Goal: Task Accomplishment & Management: Complete application form

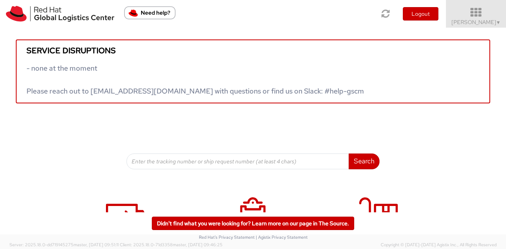
click at [472, 15] on icon at bounding box center [475, 12] width 69 height 11
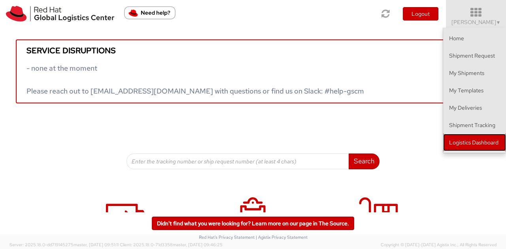
click at [473, 143] on link "Logistics Dashboard" at bounding box center [474, 142] width 63 height 17
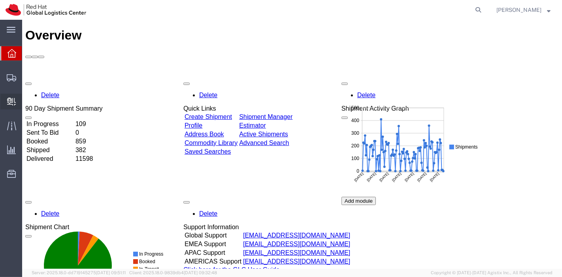
click at [7, 102] on icon at bounding box center [11, 102] width 9 height 8
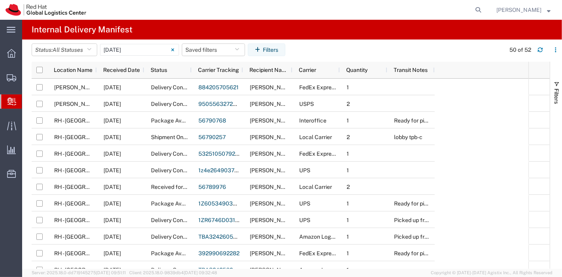
click at [0, 0] on span "Create Delivery" at bounding box center [0, 0] width 0 height 0
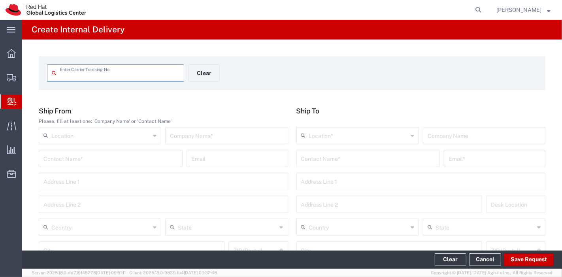
click at [95, 77] on input "text" at bounding box center [120, 73] width 120 height 14
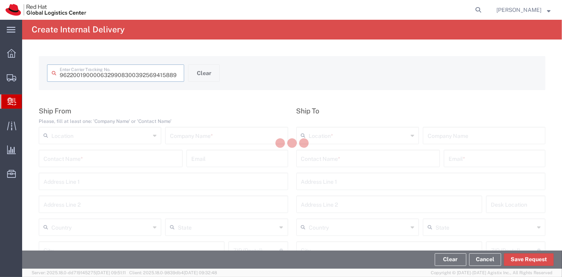
type input "392569415889"
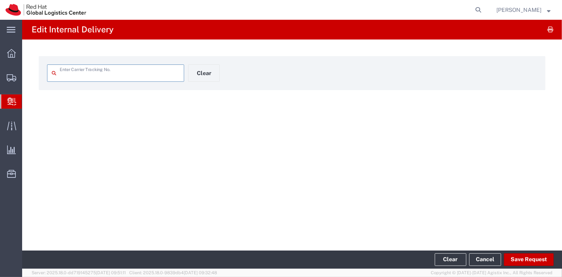
type input "392569415889"
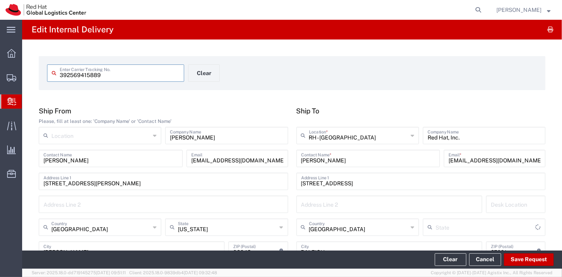
type input "North Carolina"
type input "Ground"
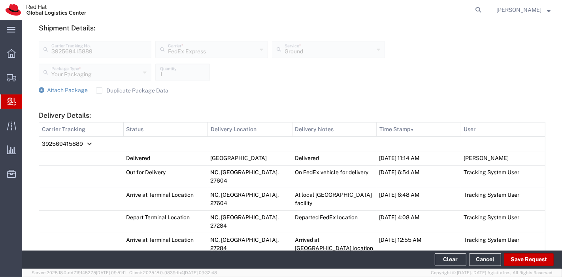
scroll to position [289, 0]
click at [97, 91] on label "Duplicate Package Data" at bounding box center [132, 90] width 72 height 6
click at [99, 90] on input "Duplicate Package Data" at bounding box center [99, 90] width 0 height 0
click at [41, 90] on icon at bounding box center [42, 90] width 6 height 6
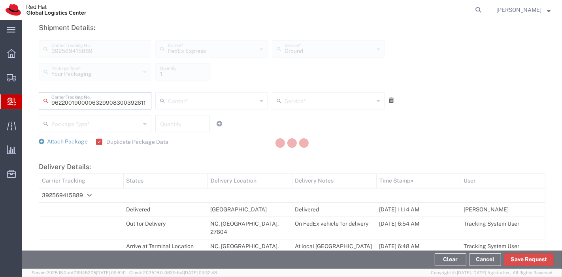
type input "392611782414"
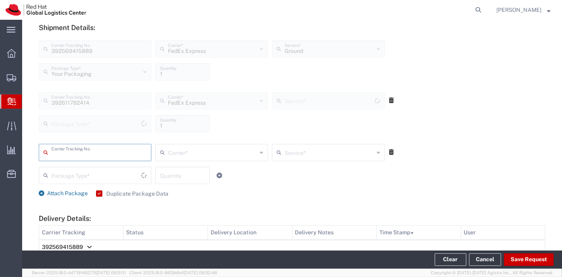
type input "Your Packaging"
type input "Ground"
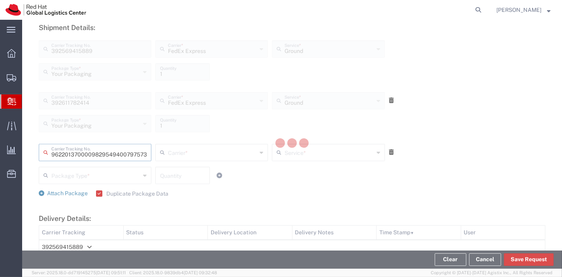
type input "797573335997"
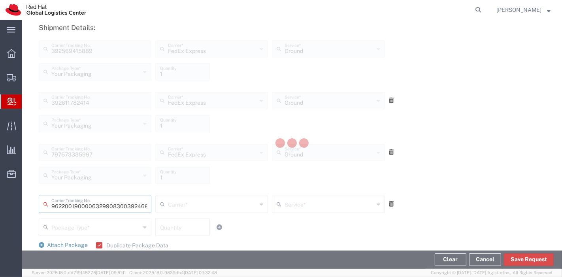
type input "392469560860"
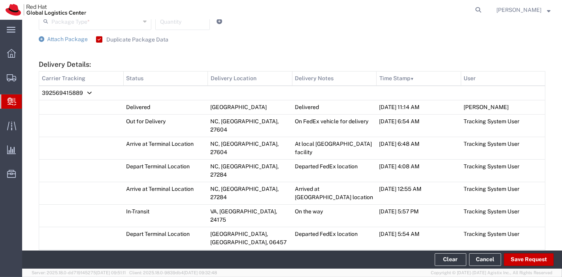
scroll to position [556, 0]
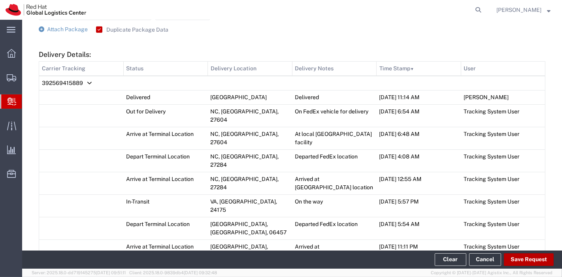
click at [526, 260] on button "Save Request" at bounding box center [529, 259] width 50 height 13
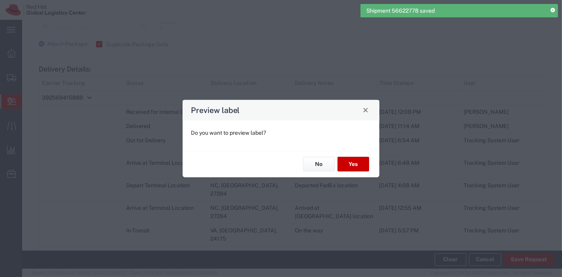
scroll to position [519, 0]
type input "Your Packaging"
type input "Ground"
type input "Your Packaging"
type input "Ground"
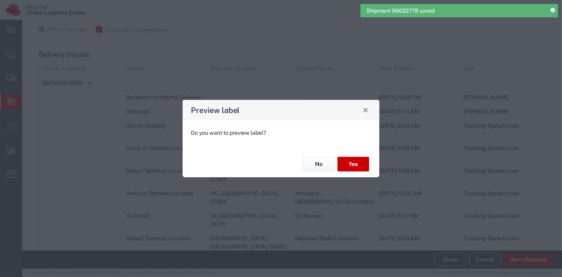
type input "Your Packaging"
type input "Ground"
type input "Your Packaging"
type input "Ground"
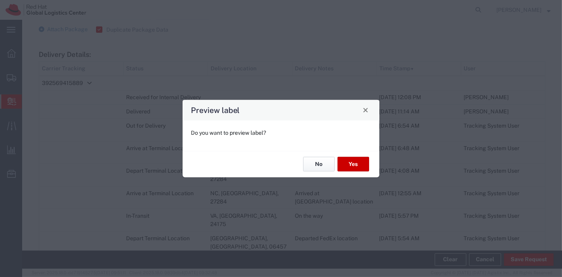
click at [319, 169] on button "No" at bounding box center [319, 164] width 32 height 15
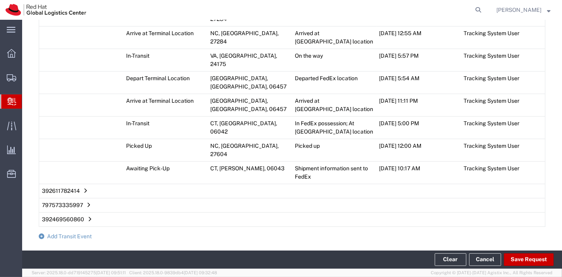
scroll to position [681, 0]
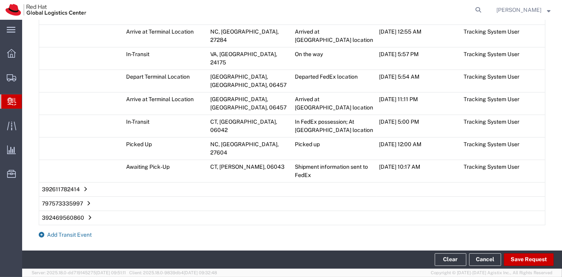
click at [57, 231] on span "Add Transit Event" at bounding box center [69, 234] width 45 height 6
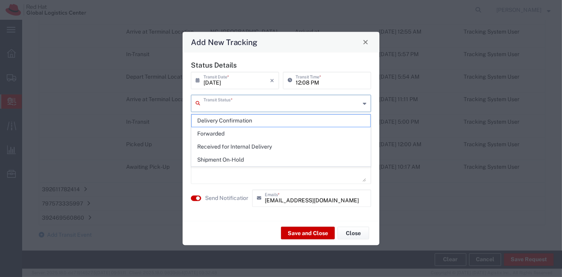
click at [258, 107] on input "text" at bounding box center [281, 103] width 156 height 14
click at [250, 119] on span "Delivery Confirmation" at bounding box center [281, 121] width 179 height 12
type input "Delivery Confirmation"
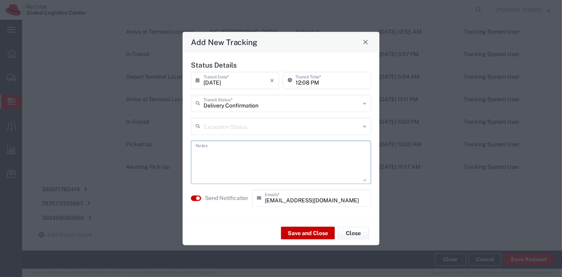
click at [232, 158] on textarea at bounding box center [281, 162] width 171 height 39
type textarea "in POST for IT pickup"
click at [196, 198] on small "button" at bounding box center [198, 198] width 4 height 4
click at [307, 233] on button "Save and Close" at bounding box center [308, 233] width 54 height 13
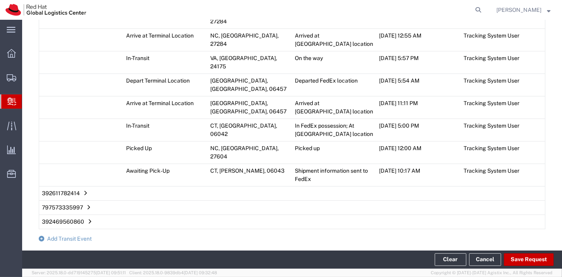
scroll to position [692, 0]
click at [518, 254] on button "Save Request" at bounding box center [529, 259] width 50 height 13
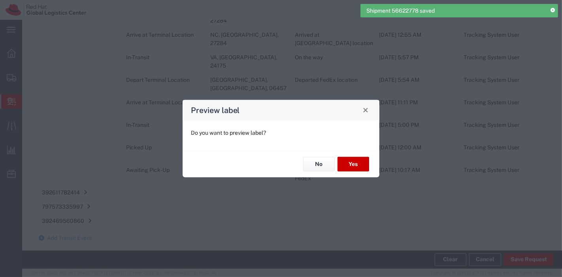
type input "Your Packaging"
type input "Ground"
type input "Your Packaging"
type input "Ground"
type input "Your Packaging"
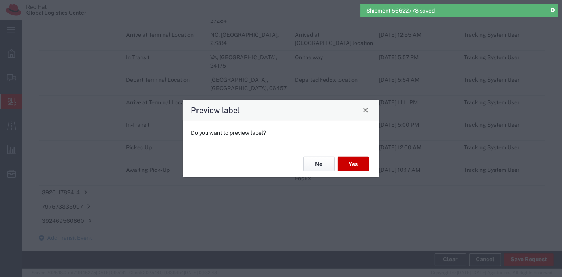
type input "Ground"
click at [311, 158] on button "No" at bounding box center [319, 164] width 32 height 15
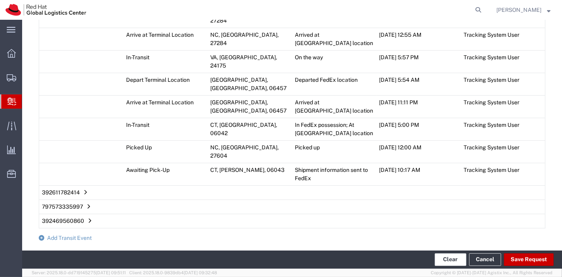
click at [451, 254] on button "Clear" at bounding box center [450, 259] width 32 height 13
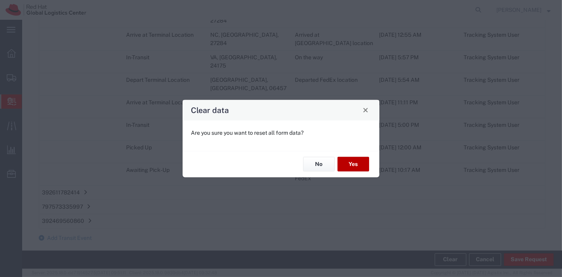
click at [355, 171] on button "Yes" at bounding box center [353, 164] width 32 height 15
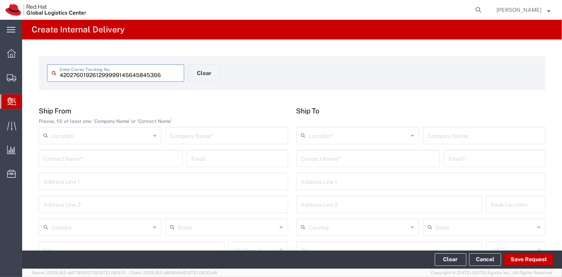
type input "61299999145645845366"
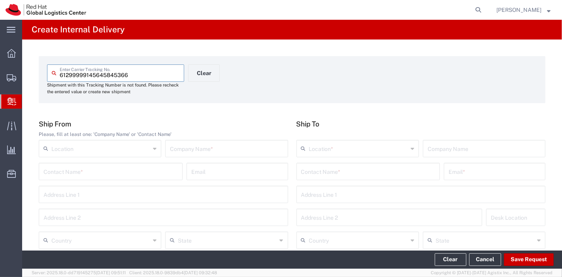
click at [219, 149] on input "text" at bounding box center [226, 148] width 113 height 14
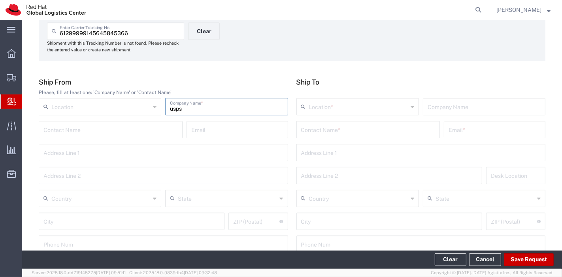
scroll to position [43, 0]
type input "usps"
click at [118, 201] on input "text" at bounding box center [100, 197] width 99 height 14
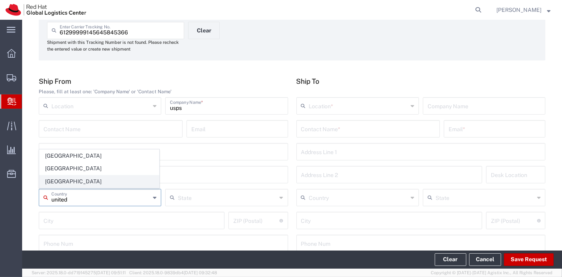
click at [78, 178] on span "[GEOGRAPHIC_DATA]" at bounding box center [98, 181] width 119 height 12
type input "[GEOGRAPHIC_DATA]"
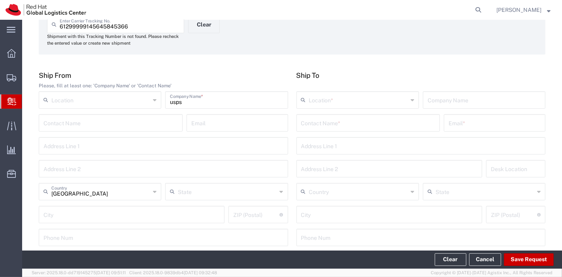
scroll to position [49, 0]
click at [355, 123] on input "text" at bounding box center [368, 122] width 134 height 14
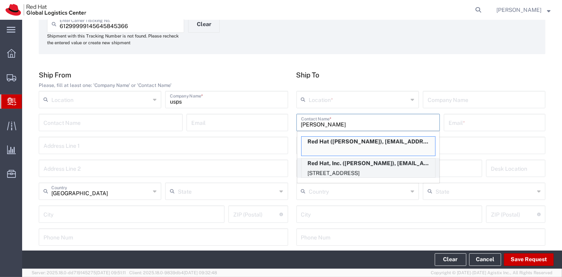
type input "raquel"
click at [348, 165] on p "Red Hat, Inc. (Raquel Ledbetter), rreyes@redhat.com" at bounding box center [367, 163] width 133 height 10
type input "RH - [GEOGRAPHIC_DATA]"
type input "Red Hat, Inc."
type input "Raquel Ledbetter"
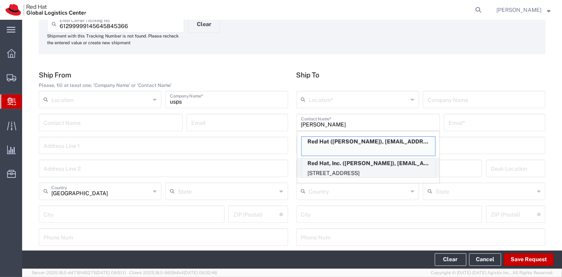
type input "rreyes@redhat.com"
type input "[STREET_ADDRESS]"
type input "19S361"
type input "[GEOGRAPHIC_DATA]"
type input "RALEIGH"
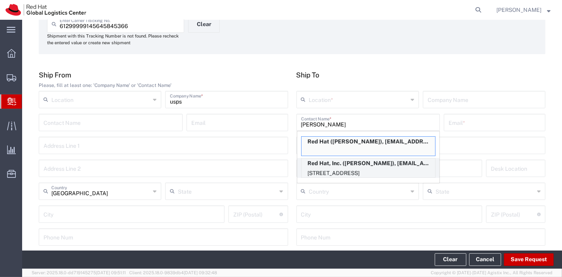
type input "27601"
type input "19196478534"
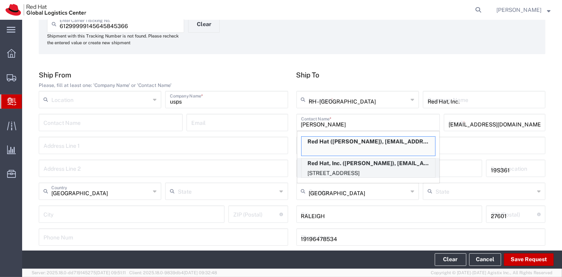
type input "[US_STATE]"
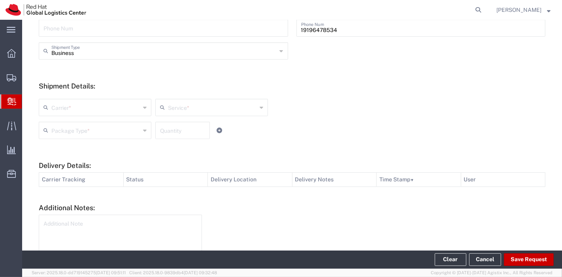
scroll to position [258, 0]
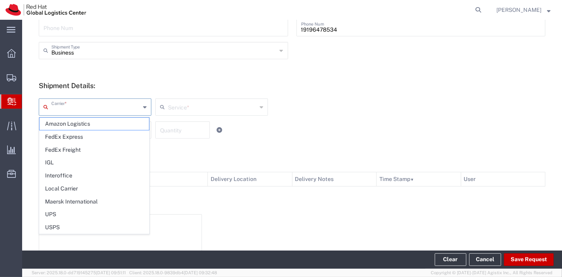
click at [97, 105] on input "text" at bounding box center [95, 107] width 89 height 14
click at [74, 229] on span "USPS" at bounding box center [93, 227] width 109 height 12
type input "USPS"
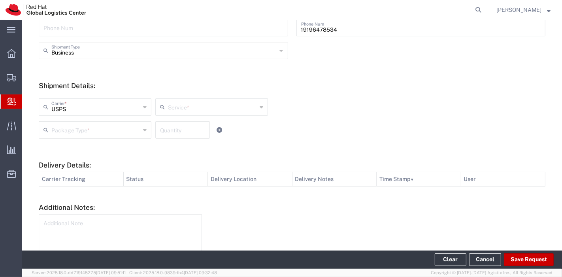
click at [199, 107] on input "text" at bounding box center [212, 107] width 89 height 14
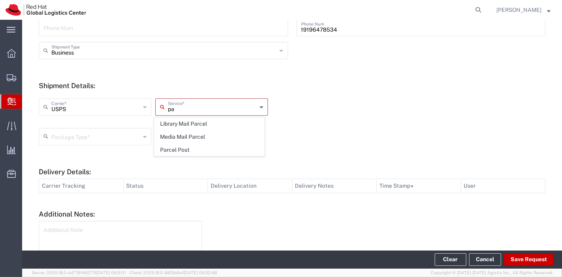
type input "p"
type input "s"
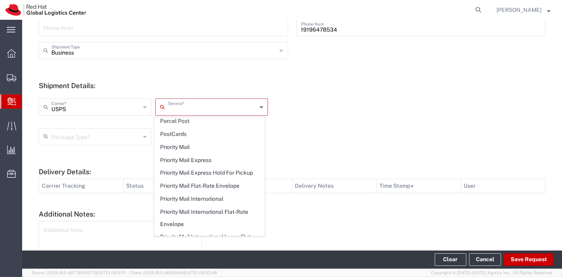
scroll to position [335, 0]
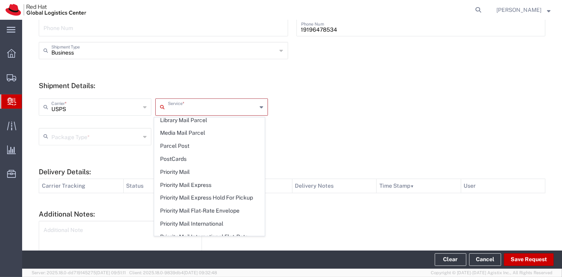
click at [182, 113] on span "Ground" at bounding box center [208, 107] width 109 height 12
type input "Ground"
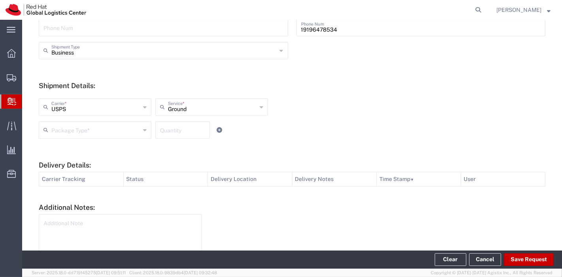
click at [118, 137] on div "Package Type *" at bounding box center [95, 129] width 113 height 17
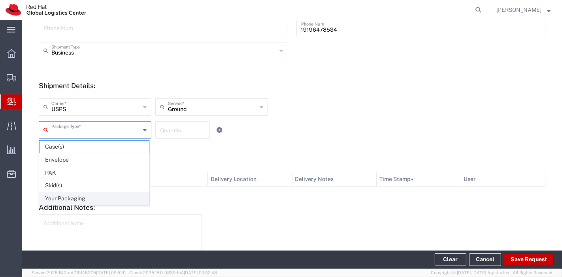
click at [84, 201] on span "Your Packaging" at bounding box center [93, 198] width 109 height 12
type input "Your Packaging"
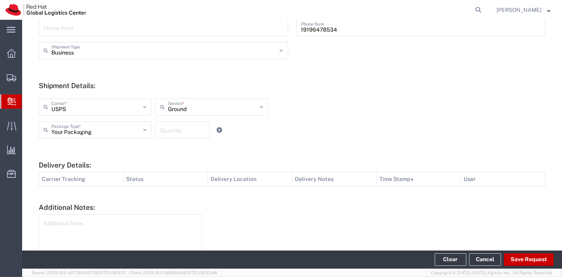
click at [173, 132] on input "number" at bounding box center [182, 129] width 45 height 14
type input "1"
click at [519, 254] on button "Save Request" at bounding box center [529, 259] width 50 height 13
type input "[GEOGRAPHIC_DATA]"
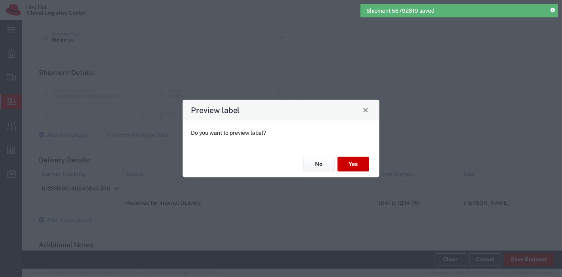
type input "Your Packaging"
type input "Ground"
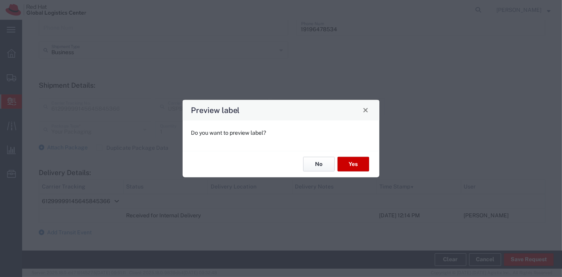
click at [318, 160] on button "No" at bounding box center [319, 164] width 32 height 15
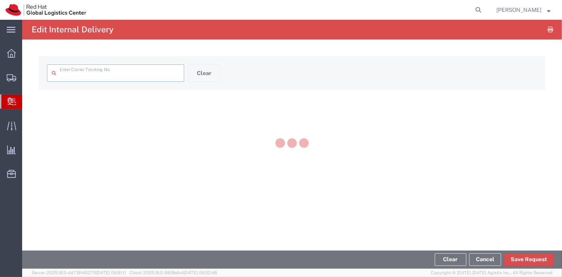
type input "61299999145645845366"
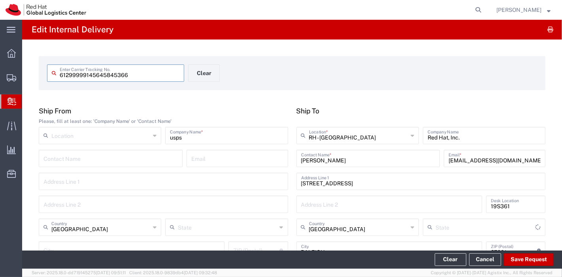
type input "Ground"
type input "[US_STATE]"
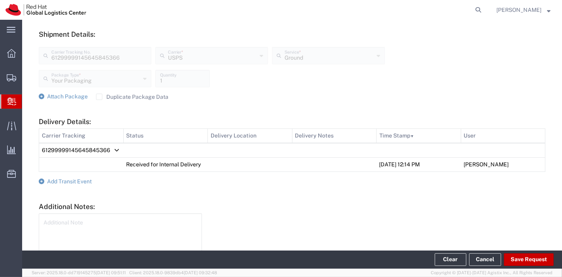
scroll to position [282, 0]
click at [66, 180] on span "Add Transit Event" at bounding box center [69, 181] width 45 height 6
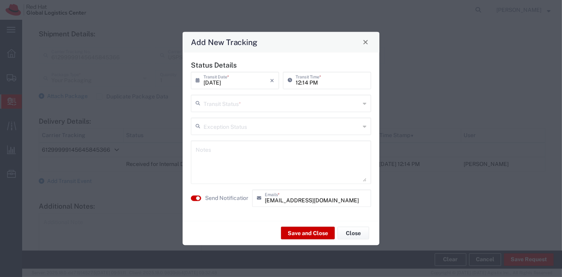
click at [289, 105] on input "text" at bounding box center [281, 103] width 156 height 14
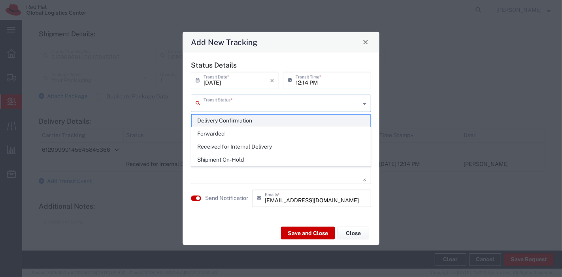
click at [284, 120] on span "Delivery Confirmation" at bounding box center [281, 121] width 179 height 12
type input "Delivery Confirmation"
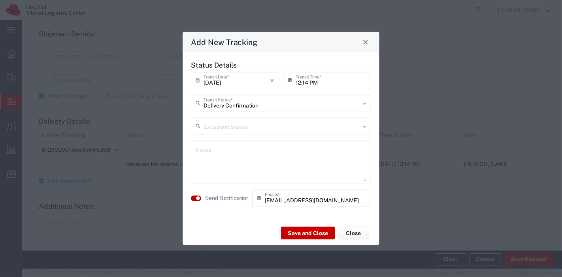
click at [197, 198] on small "button" at bounding box center [198, 198] width 4 height 4
click at [290, 228] on button "Save and Close" at bounding box center [308, 233] width 54 height 13
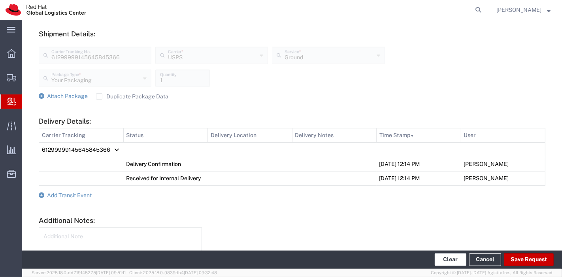
click at [457, 262] on button "Clear" at bounding box center [450, 259] width 32 height 13
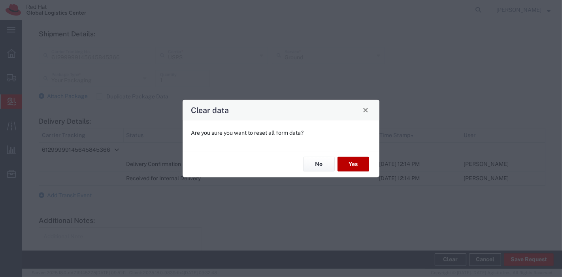
click at [352, 170] on button "Yes" at bounding box center [353, 164] width 32 height 15
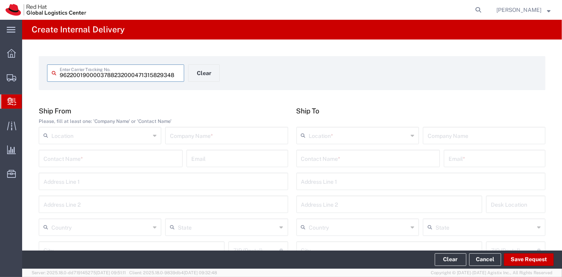
type input "471315829348"
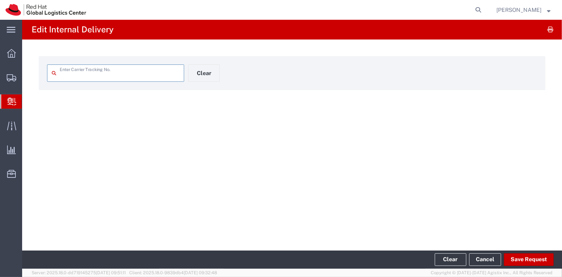
type input "471315829348"
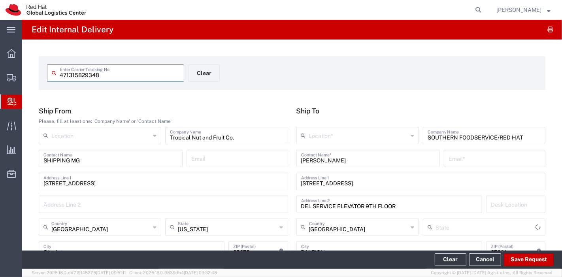
type input "Ground"
type input "Your Packaging"
type input "[US_STATE]"
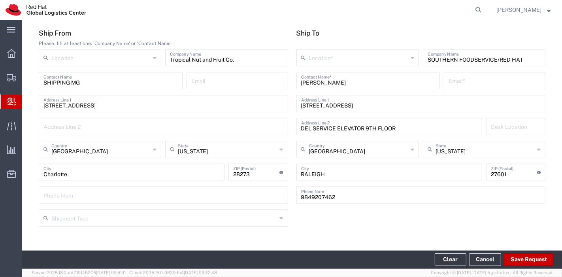
scroll to position [52, 0]
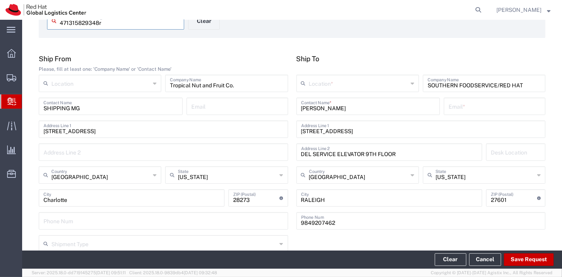
type input "471315829348"
click at [357, 91] on div "Location *" at bounding box center [357, 83] width 122 height 17
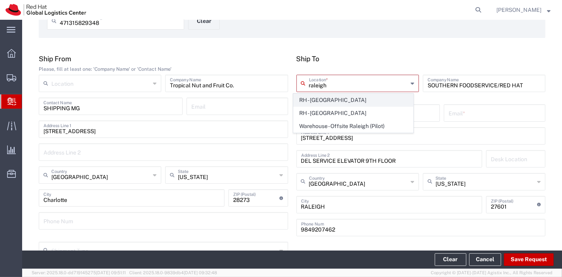
click at [342, 100] on span "RH - [GEOGRAPHIC_DATA]" at bounding box center [352, 100] width 119 height 12
type input "RH - [GEOGRAPHIC_DATA]"
type input "Red Hat, Inc."
type input "[STREET_ADDRESS]"
type input "919-754-4950"
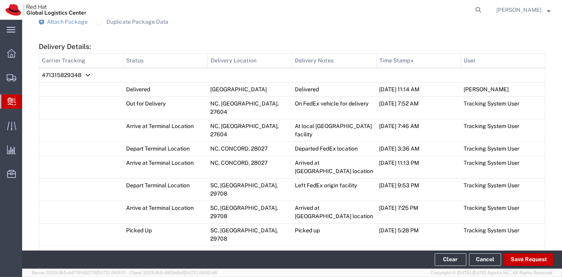
scroll to position [384, 0]
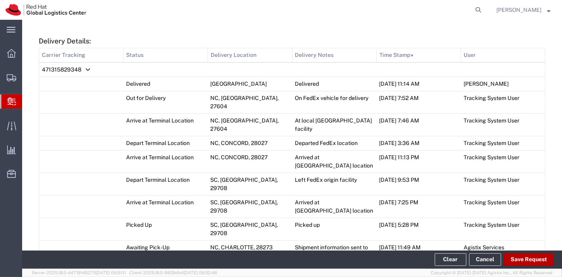
click at [525, 259] on button "Save Request" at bounding box center [529, 259] width 50 height 13
click at [523, 256] on button "Save Request" at bounding box center [529, 259] width 50 height 13
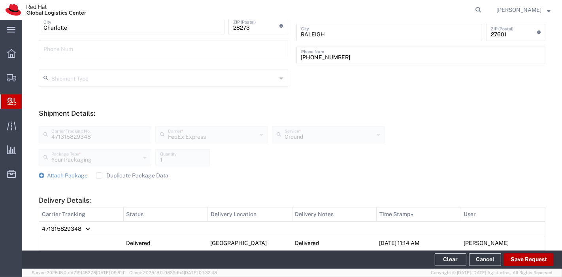
scroll to position [0, 0]
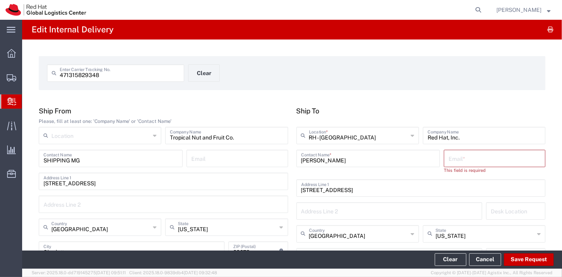
click at [471, 159] on input "text" at bounding box center [494, 158] width 92 height 14
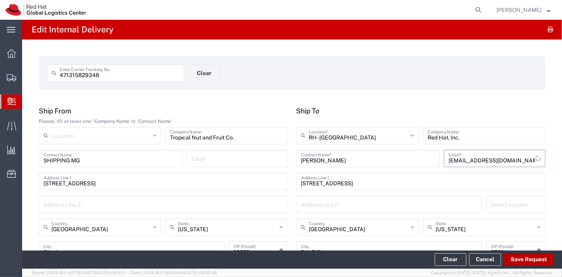
type input "amirich@redhat.com"
click at [522, 263] on button "Save Request" at bounding box center [529, 259] width 50 height 13
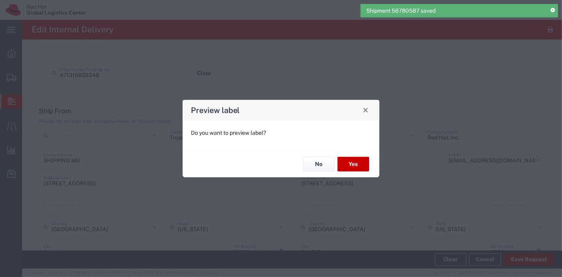
type input "Your Packaging"
type input "Ground"
click at [318, 160] on button "No" at bounding box center [319, 164] width 32 height 15
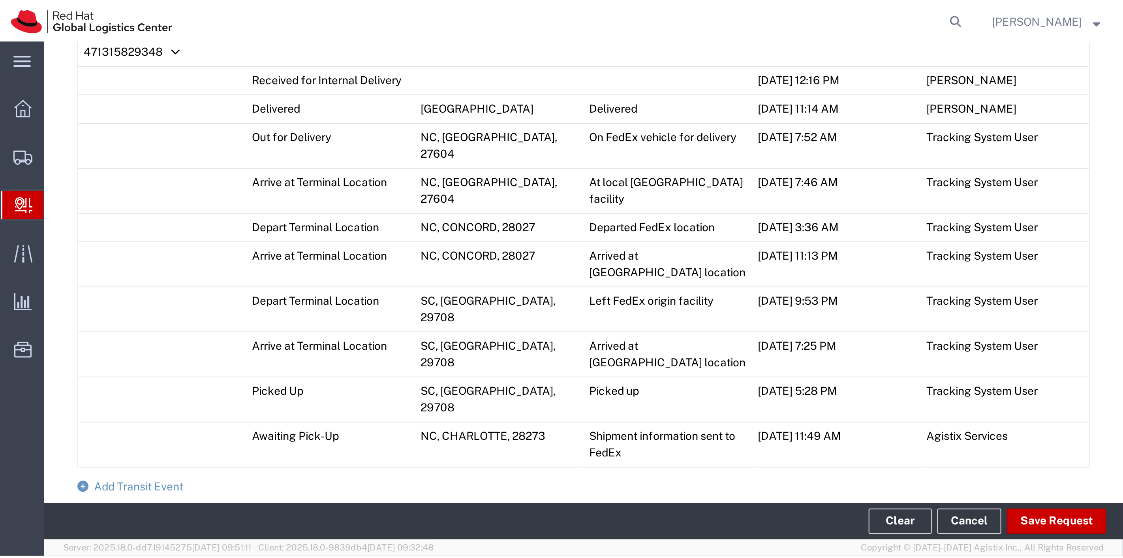
scroll to position [423, 0]
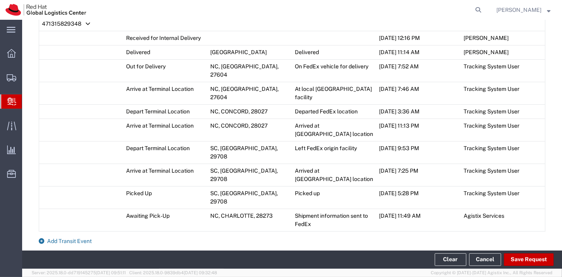
click at [72, 238] on span "Add Transit Event" at bounding box center [69, 241] width 45 height 6
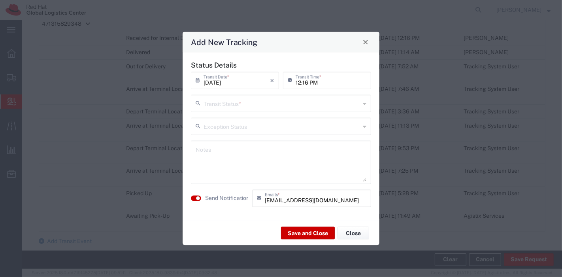
click at [277, 102] on input "text" at bounding box center [281, 103] width 156 height 14
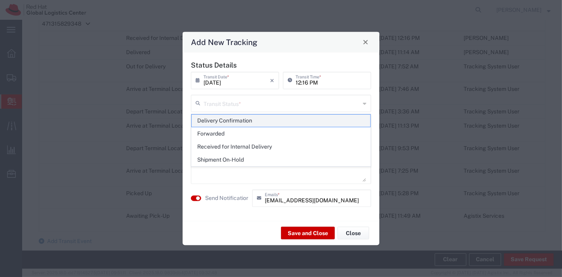
click at [258, 125] on span "Delivery Confirmation" at bounding box center [281, 121] width 179 height 12
type input "Delivery Confirmation"
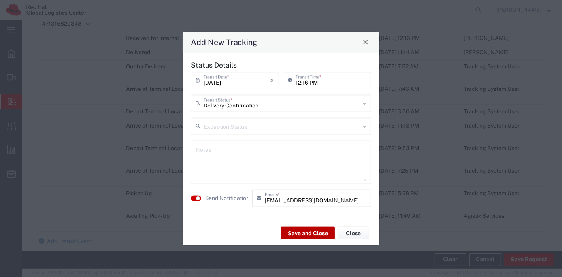
click at [311, 235] on button "Save and Close" at bounding box center [308, 233] width 54 height 13
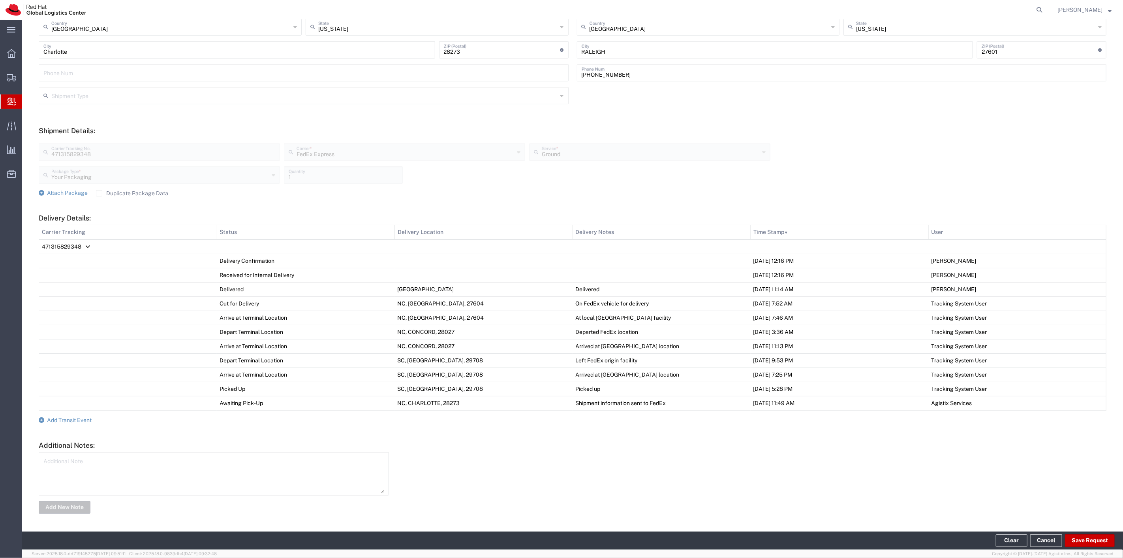
scroll to position [200, 0]
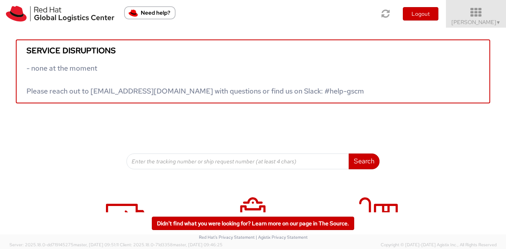
click at [478, 20] on span "Jason Alexander ▼" at bounding box center [475, 22] width 49 height 7
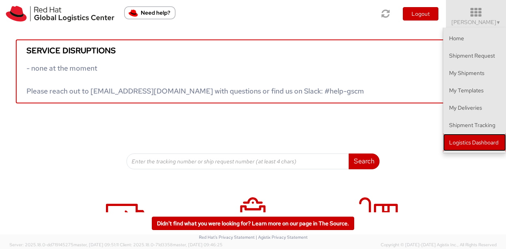
click at [466, 145] on link "Logistics Dashboard" at bounding box center [474, 142] width 63 height 17
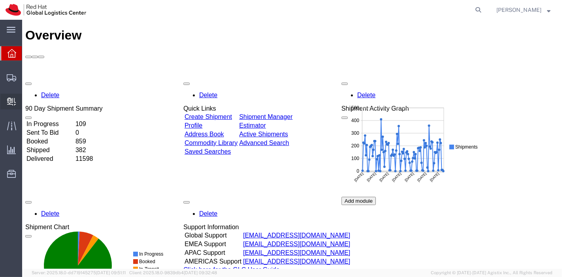
click at [0, 0] on span "Create Delivery" at bounding box center [0, 0] width 0 height 0
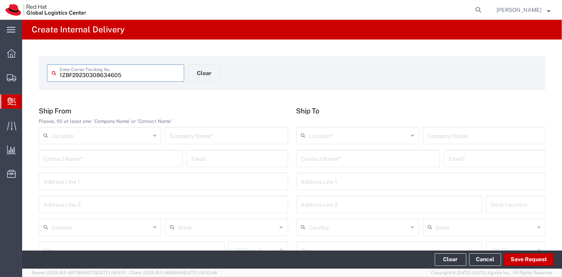
type input "1ZBF29230308634605"
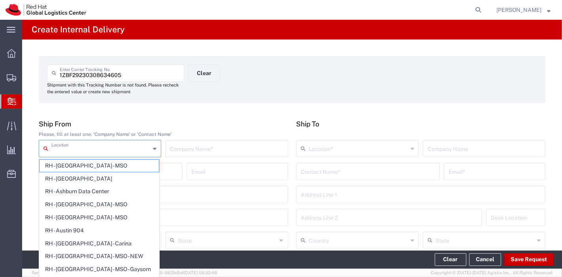
click at [198, 148] on input "text" at bounding box center [226, 148] width 113 height 14
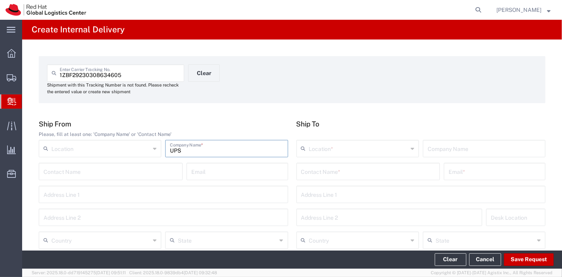
type input "UPS"
click at [130, 249] on div "Country Afghanistan Åland Islands Albania Algeria American Samoa Andorra Angola…" at bounding box center [163, 242] width 253 height 23
click at [130, 242] on input "text" at bounding box center [100, 240] width 99 height 14
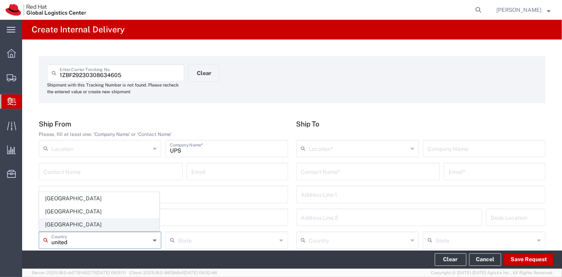
click at [72, 223] on span "[GEOGRAPHIC_DATA]" at bounding box center [98, 224] width 119 height 12
type input "[GEOGRAPHIC_DATA]"
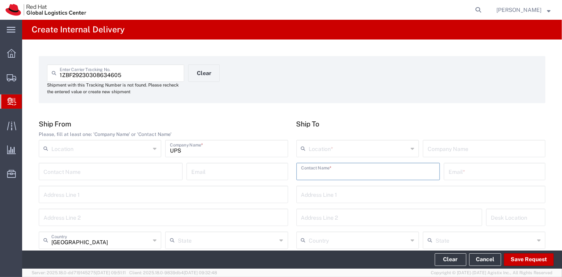
click at [383, 170] on input "text" at bounding box center [368, 171] width 134 height 14
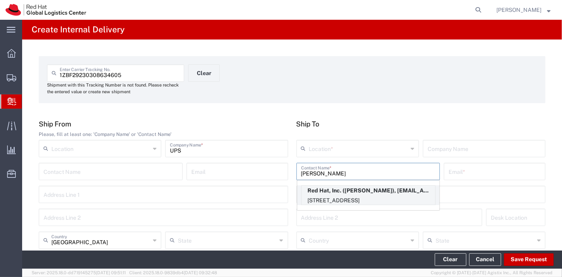
type input "scott sue"
click at [349, 194] on p "Red Hat, Inc. (Scott Suehle), ssuehle@redhat.com" at bounding box center [367, 191] width 133 height 10
type input "RH - [GEOGRAPHIC_DATA]"
type input "Red Hat, Inc."
type input "Scott Suehle"
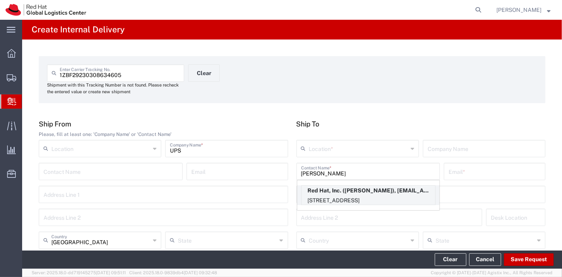
type input "ssuehle@redhat.com"
type input "[STREET_ADDRESS]"
type input "15S249"
type input "[GEOGRAPHIC_DATA]"
type input "RALEIGH"
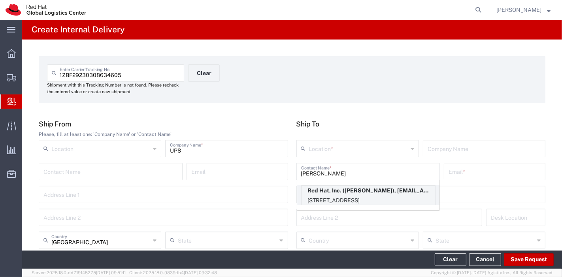
type input "27601"
type input "[US_STATE]"
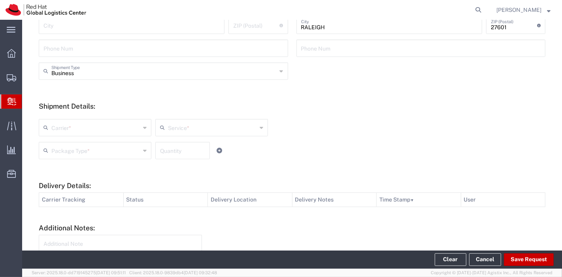
scroll to position [239, 0]
click at [106, 131] on input "text" at bounding box center [95, 126] width 89 height 14
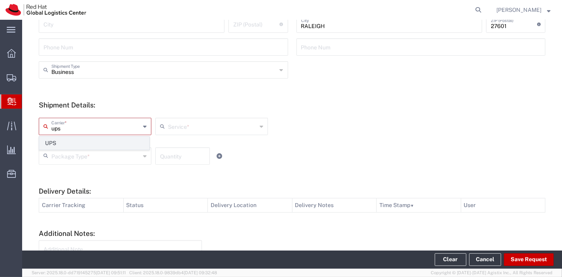
click at [92, 138] on span "UPS" at bounding box center [93, 143] width 109 height 12
type input "UPS"
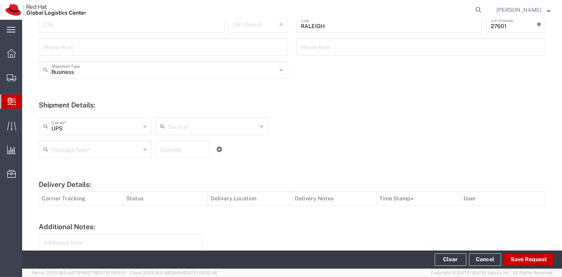
click at [182, 123] on input "text" at bounding box center [212, 126] width 89 height 14
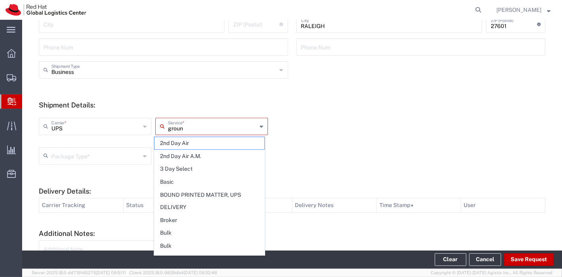
type input "ground"
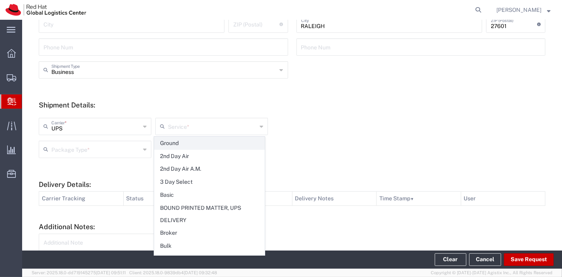
click at [175, 141] on span "Ground" at bounding box center [208, 143] width 109 height 12
type input "Ground"
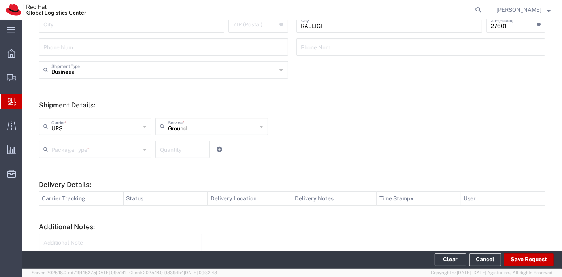
click at [125, 159] on div "Package Type * Case(s) Envelope PAK Skid(s) Your Packaging Quantity" at bounding box center [212, 152] width 350 height 23
click at [126, 152] on input "text" at bounding box center [95, 149] width 89 height 14
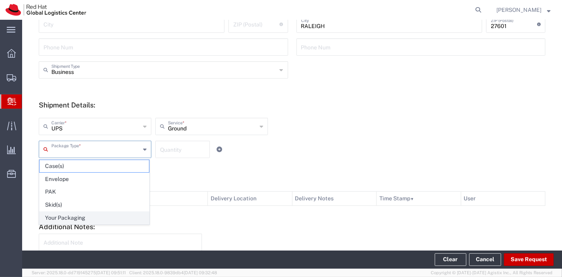
click at [75, 214] on span "Your Packaging" at bounding box center [93, 218] width 109 height 12
type input "Your Packaging"
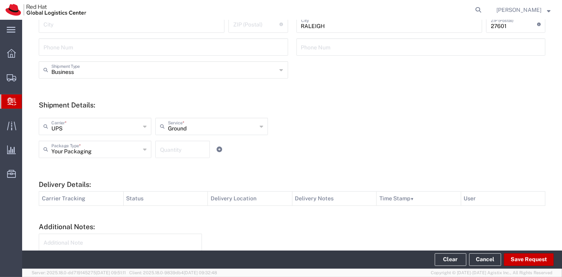
click at [167, 149] on input "number" at bounding box center [182, 149] width 45 height 14
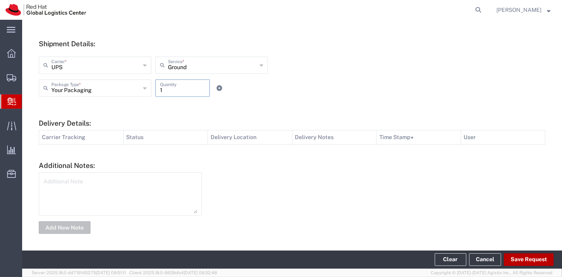
type input "1"
click at [533, 255] on button "Save Request" at bounding box center [529, 259] width 50 height 13
type input "[GEOGRAPHIC_DATA]"
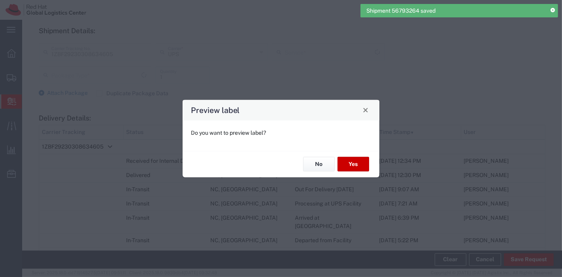
type input "Your Packaging"
type input "Ground"
click at [324, 160] on button "No" at bounding box center [319, 164] width 32 height 15
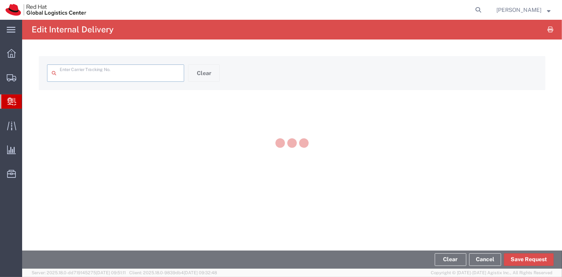
type input "1ZBF29230308634605"
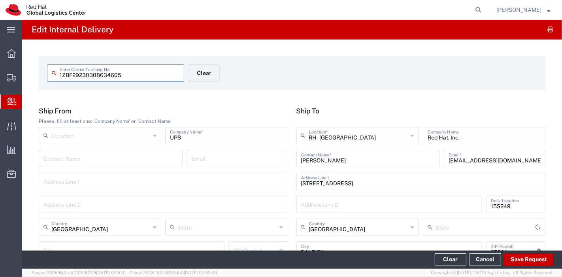
type input "[US_STATE]"
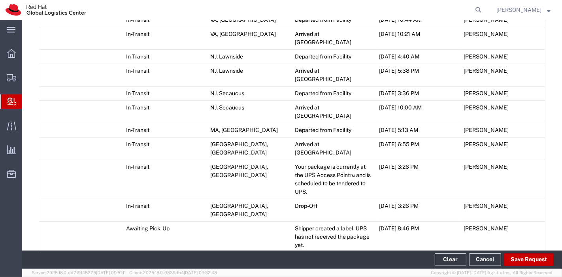
scroll to position [543, 0]
click at [77, 258] on span "Add Transit Event" at bounding box center [69, 261] width 45 height 6
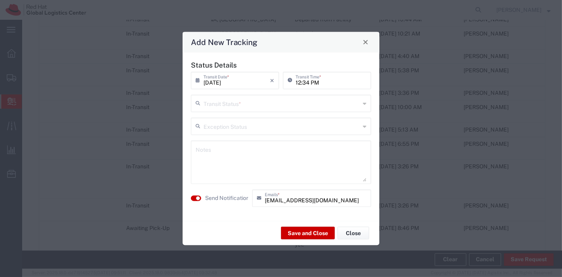
click at [275, 104] on input "text" at bounding box center [281, 103] width 156 height 14
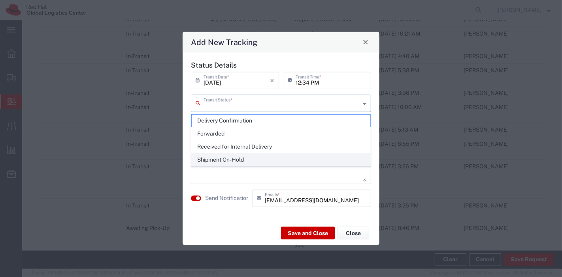
click at [233, 161] on span "Shipment On-Hold" at bounding box center [281, 160] width 179 height 12
type input "Shipment On-Hold"
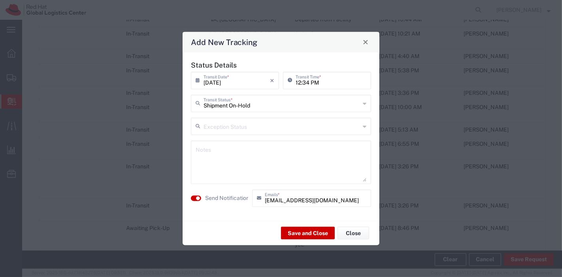
click at [229, 159] on textarea at bounding box center [281, 162] width 171 height 39
type textarea "T"
click at [265, 154] on textarea "1 is too big for lockers, all 3 together" at bounding box center [281, 162] width 171 height 39
type textarea "1 is too big for lockers, all 3 will be together"
click at [345, 235] on button "Close" at bounding box center [353, 233] width 32 height 13
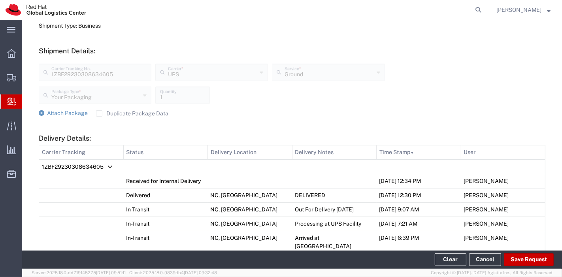
scroll to position [265, 0]
click at [99, 111] on label "Duplicate Package Data" at bounding box center [132, 114] width 72 height 6
click at [99, 114] on input "Duplicate Package Data" at bounding box center [99, 114] width 0 height 0
click at [63, 113] on span "Attach Package" at bounding box center [67, 113] width 41 height 6
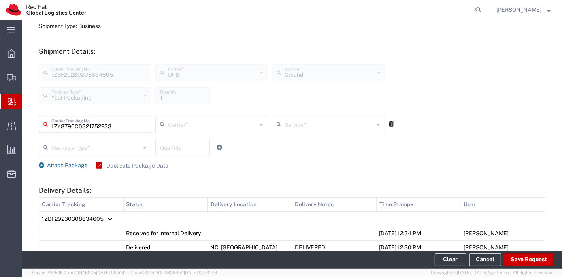
type input "1ZY8796C0321752233"
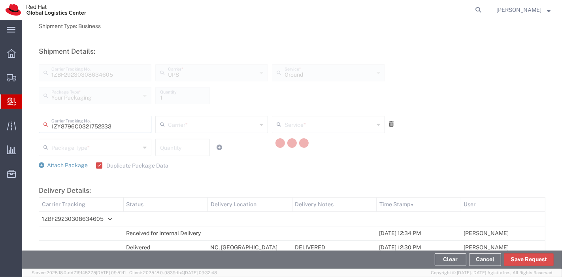
type input "UPS"
type input "Your Packaging"
type input "1"
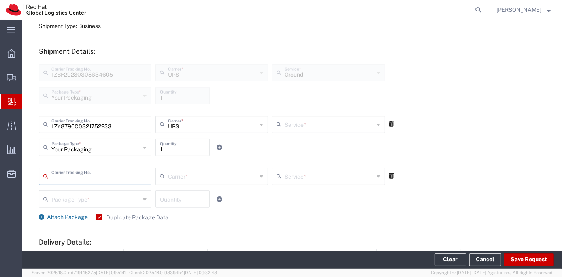
type input "Ground"
type input "1z39v25122983970"
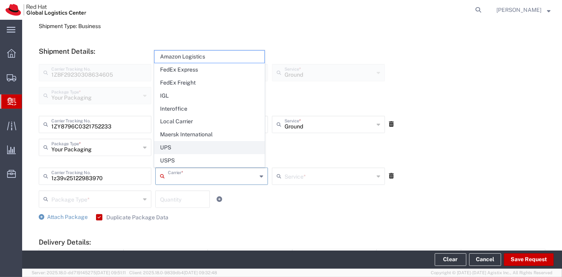
click at [182, 147] on span "UPS" at bounding box center [208, 147] width 109 height 12
type input "UPS"
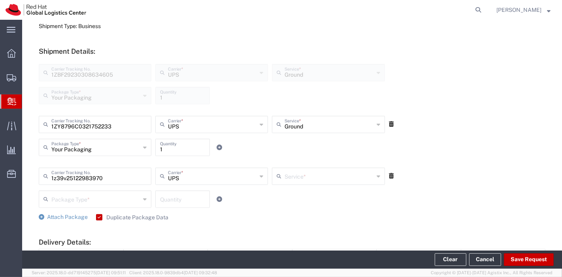
click at [292, 175] on input "text" at bounding box center [328, 176] width 89 height 14
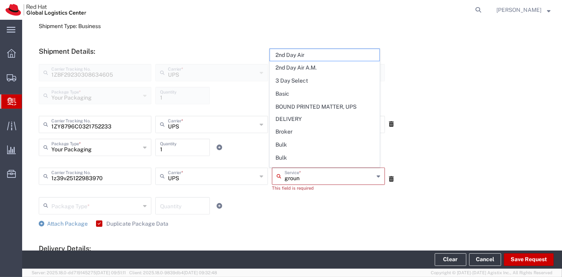
type input "ground"
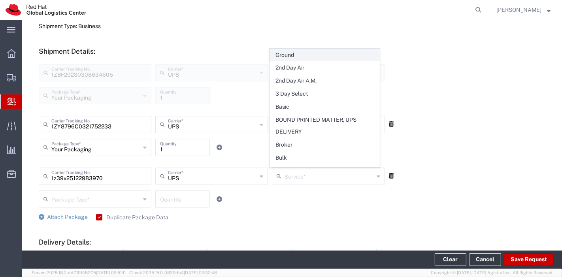
click at [294, 53] on span "Ground" at bounding box center [324, 55] width 109 height 12
type input "Ground"
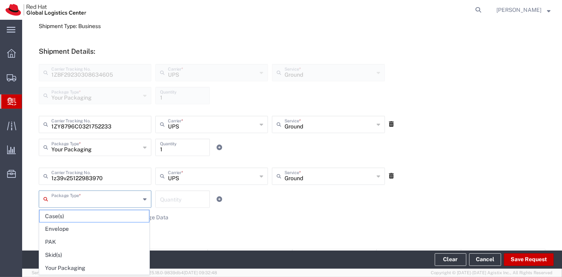
click at [66, 198] on input "text" at bounding box center [95, 199] width 89 height 14
click at [70, 263] on span "Your Packaging" at bounding box center [93, 268] width 109 height 12
type input "Your Packaging"
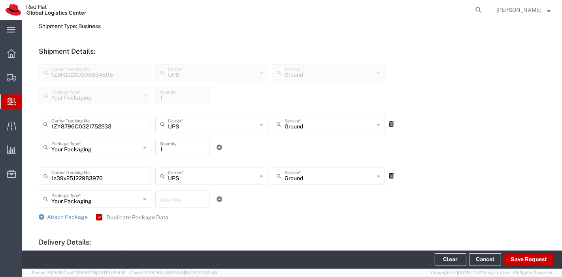
click at [173, 203] on input "number" at bounding box center [182, 199] width 45 height 14
type input "1"
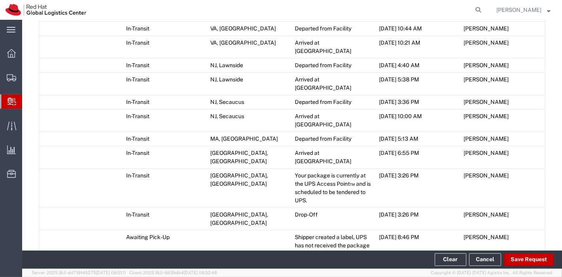
scroll to position [638, 0]
click at [526, 257] on button "Save Request" at bounding box center [529, 259] width 50 height 13
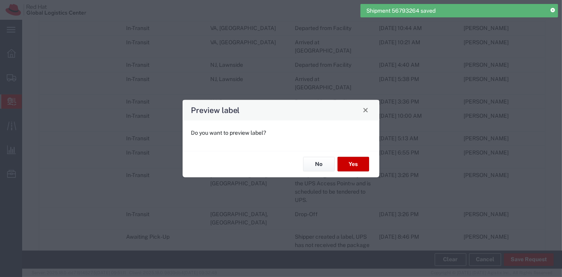
type input "Ground"
type input "Your Packaging"
type input "Ground"
type input "Your Packaging"
type input "Ground"
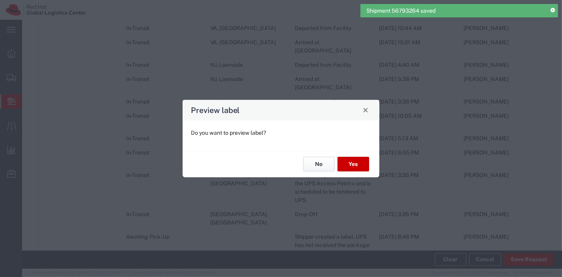
click at [322, 165] on button "No" at bounding box center [319, 164] width 32 height 15
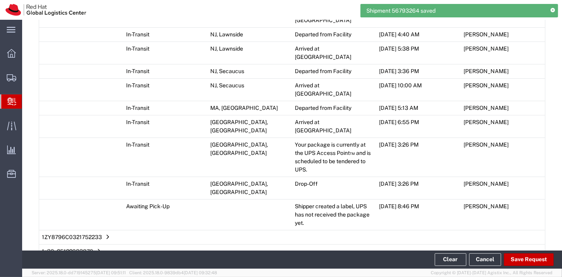
scroll to position [685, 0]
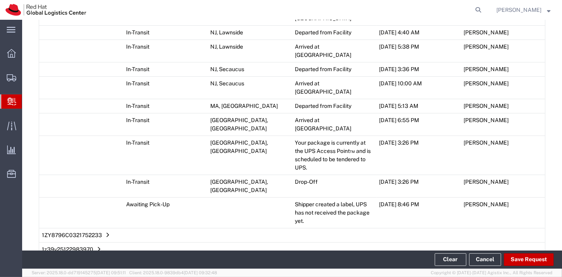
click at [71, 263] on span "Add Transit Event" at bounding box center [69, 266] width 45 height 6
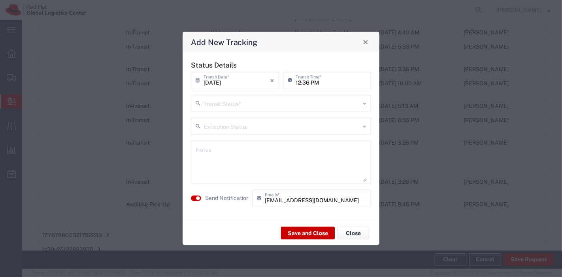
click at [287, 100] on input "text" at bounding box center [281, 103] width 156 height 14
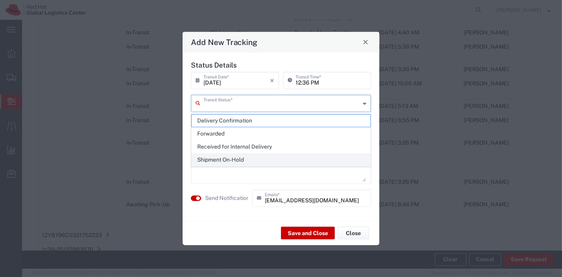
click at [246, 159] on span "Shipment On-Hold" at bounding box center [281, 160] width 179 height 12
type input "Shipment On-Hold"
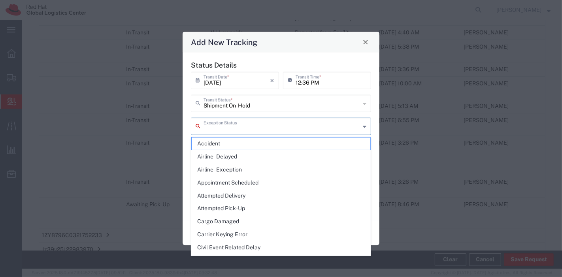
click at [250, 129] on input "text" at bounding box center [281, 125] width 156 height 14
click at [191, 175] on agx-dropdown-content "Accident Airline - Delayed Airline - Exception Appointment Scheduled Attempted …" at bounding box center [281, 196] width 181 height 119
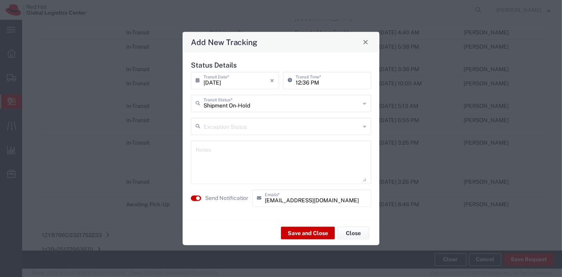
click at [214, 154] on textarea at bounding box center [281, 162] width 171 height 39
type textarea "1 of 3 too large for lockers. All 3 together on hold"
click at [301, 232] on button "Save and Close" at bounding box center [308, 233] width 54 height 13
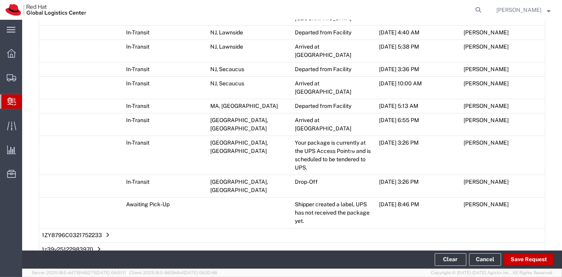
scroll to position [707, 0]
click at [522, 257] on button "Save Request" at bounding box center [529, 259] width 50 height 13
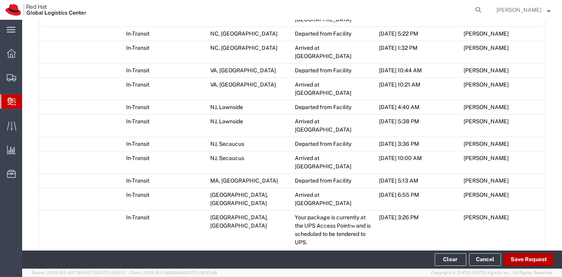
scroll to position [631, 0]
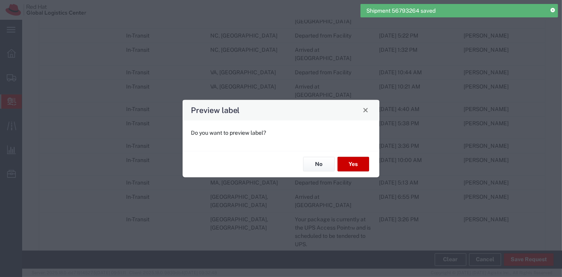
type input "Your Packaging"
type input "Ground"
type input "Your Packaging"
type input "Ground"
type input "Your Packaging"
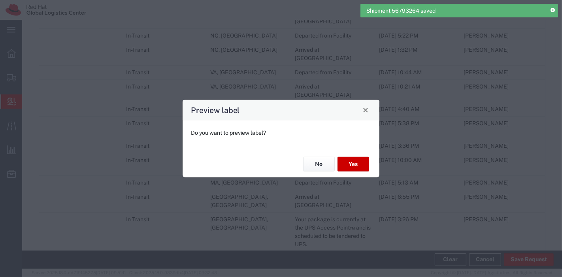
type input "Ground"
click at [363, 166] on button "Yes" at bounding box center [353, 164] width 32 height 15
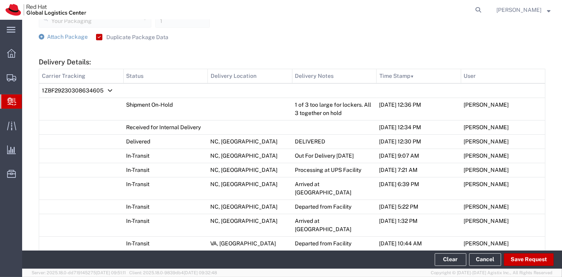
scroll to position [447, 0]
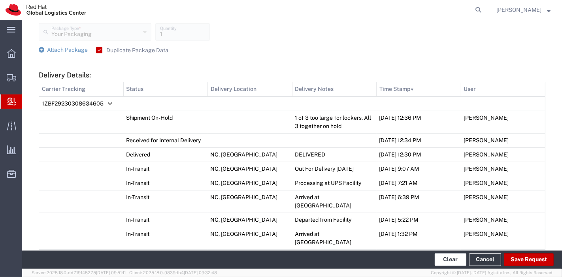
click at [444, 260] on button "Clear" at bounding box center [450, 259] width 32 height 13
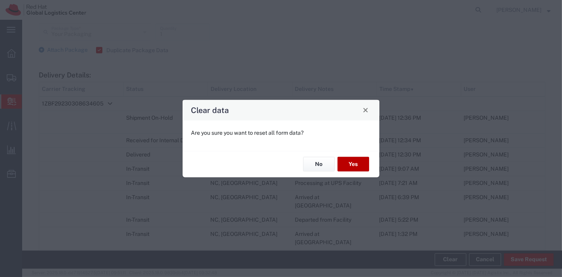
click at [363, 166] on button "Yes" at bounding box center [353, 164] width 32 height 15
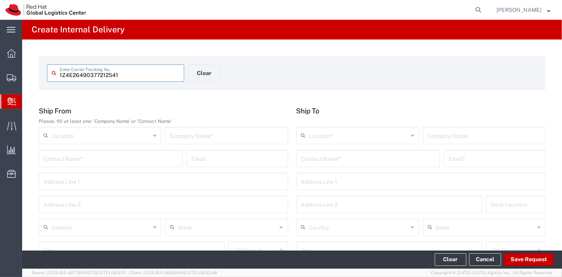
type input "1Z4E26490377212541"
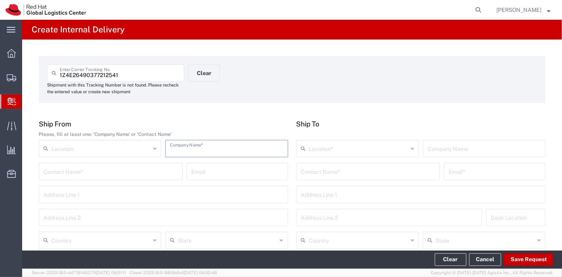
click at [184, 150] on input "text" at bounding box center [226, 148] width 113 height 14
type input "UPS"
click at [111, 239] on input "text" at bounding box center [100, 240] width 99 height 14
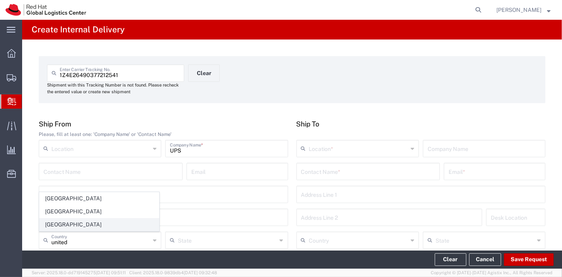
click at [82, 228] on span "[GEOGRAPHIC_DATA]" at bounding box center [98, 224] width 119 height 12
type input "[GEOGRAPHIC_DATA]"
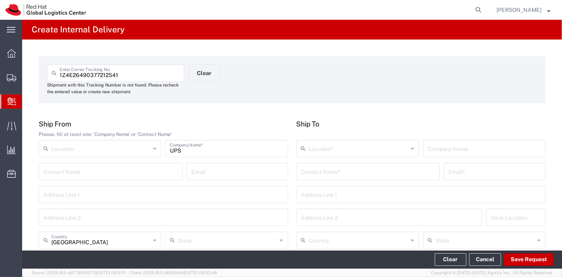
click at [355, 175] on input "text" at bounding box center [368, 171] width 134 height 14
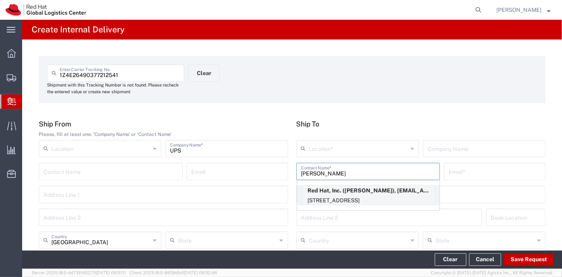
type input "albert mirich"
click at [345, 194] on p "Red Hat, Inc. (Albert Mirich), amirich@redhat.com" at bounding box center [367, 191] width 133 height 10
type input "RH - [GEOGRAPHIC_DATA]"
type input "Red Hat, Inc."
type input "Albert Mirich"
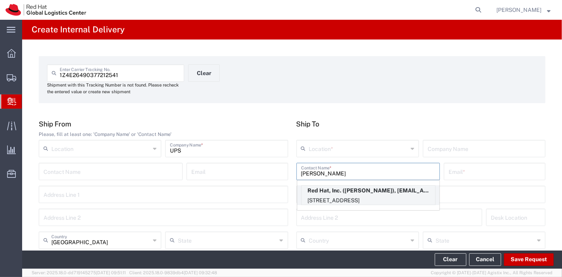
type input "amirich@redhat.com"
type input "[STREET_ADDRESS]"
type input "FLEX"
type input "[GEOGRAPHIC_DATA]"
type input "RALEIGH"
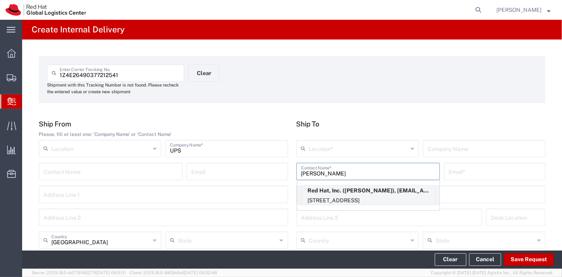
type input "27601"
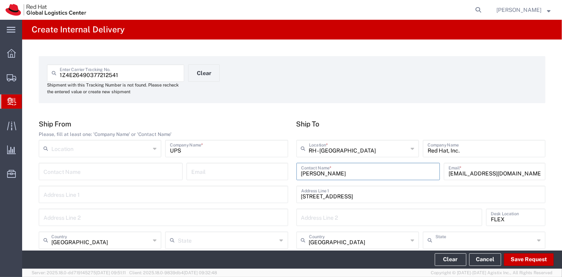
type input "[US_STATE]"
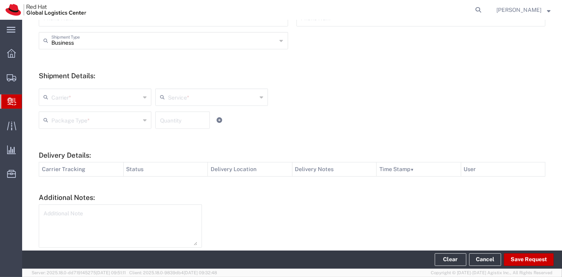
scroll to position [276, 0]
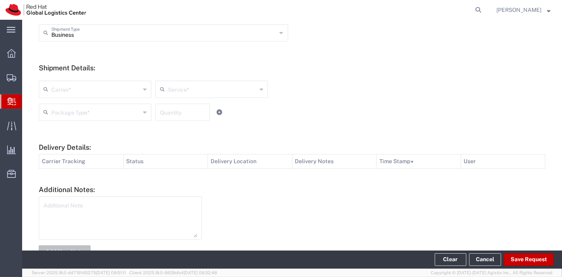
click at [110, 92] on input "text" at bounding box center [95, 89] width 89 height 14
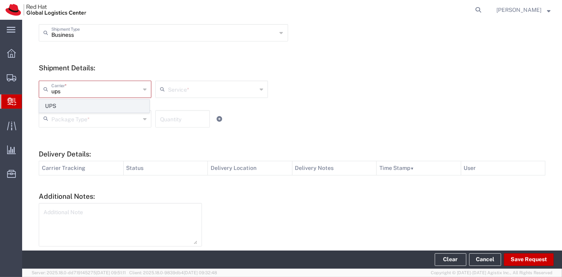
click at [97, 101] on span "UPS" at bounding box center [93, 106] width 109 height 12
type input "UPS"
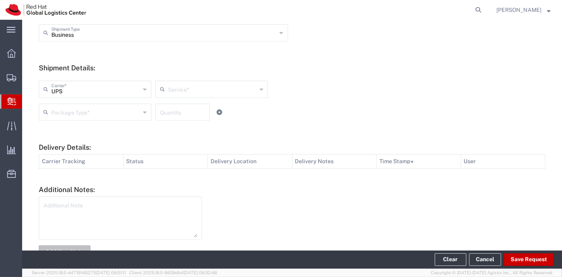
click at [197, 93] on input "text" at bounding box center [212, 89] width 89 height 14
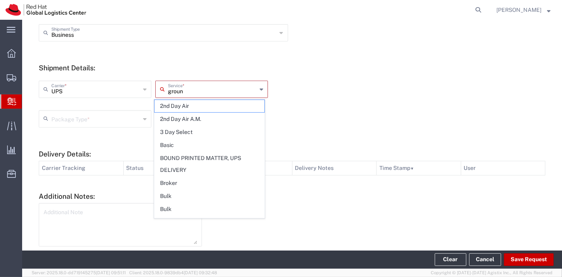
type input "ground"
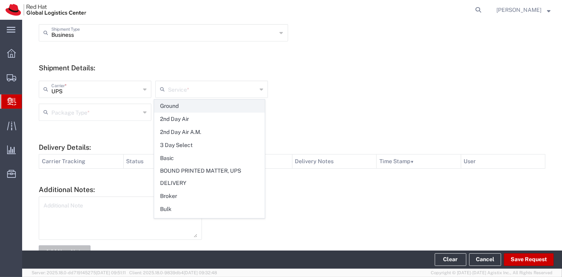
click at [188, 103] on span "Ground" at bounding box center [208, 106] width 109 height 12
type input "Ground"
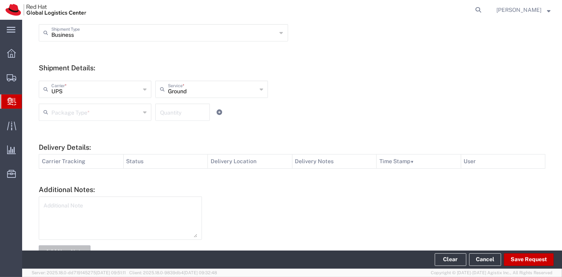
click at [117, 110] on input "text" at bounding box center [95, 112] width 89 height 14
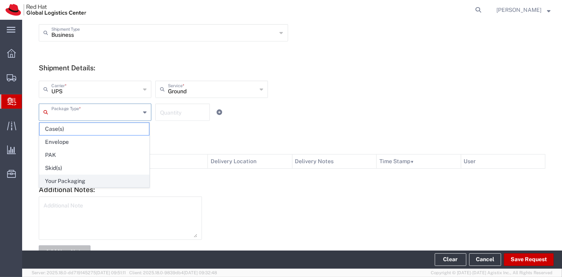
click at [90, 176] on span "Your Packaging" at bounding box center [93, 181] width 109 height 12
type input "Your Packaging"
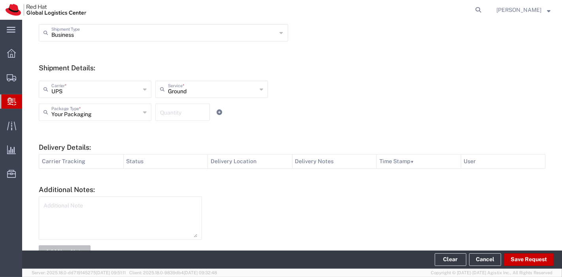
click at [173, 116] on input "number" at bounding box center [182, 112] width 45 height 14
type input "1"
click at [250, 123] on div "Your Packaging Package Type * Case(s) Envelope PAK Skid(s) Your Packaging 1 Qua…" at bounding box center [212, 114] width 350 height 23
click at [522, 254] on button "Save Request" at bounding box center [529, 259] width 50 height 13
type input "[GEOGRAPHIC_DATA]"
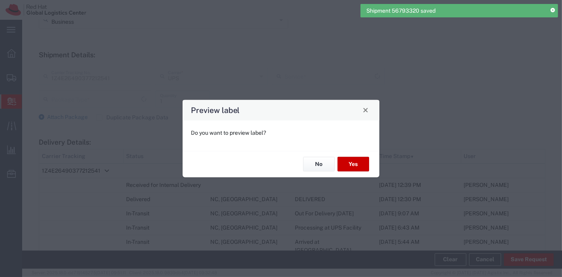
type input "Your Packaging"
type input "Ground"
click at [324, 163] on button "No" at bounding box center [319, 164] width 32 height 15
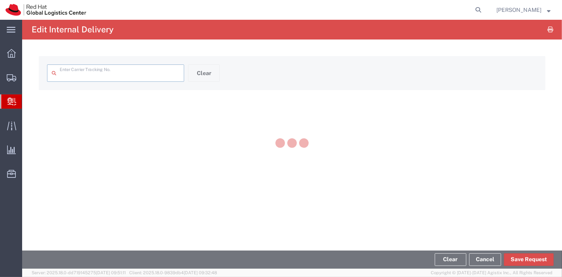
type input "1Z4E26490377212541"
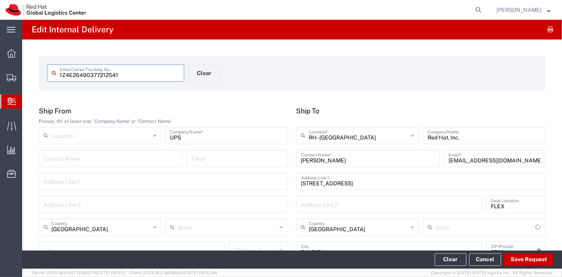
type input "[US_STATE]"
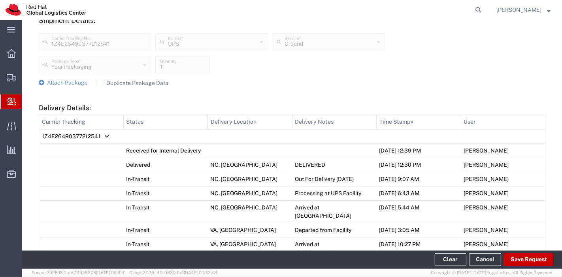
scroll to position [239, 0]
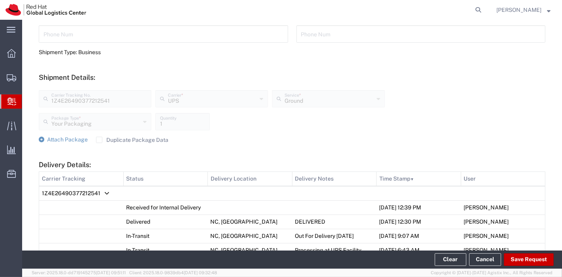
click at [96, 140] on label "Duplicate Package Data" at bounding box center [132, 140] width 72 height 6
click at [99, 140] on input "Duplicate Package Data" at bounding box center [99, 140] width 0 height 0
click at [55, 138] on span "Attach Package" at bounding box center [67, 139] width 41 height 6
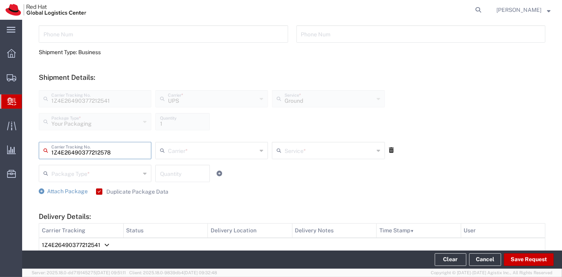
type input "1Z4E26490377212578"
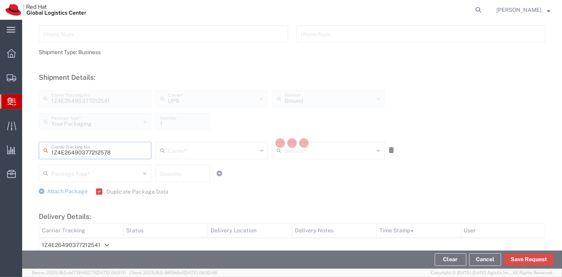
type input "UPS"
type input "Your Packaging"
type input "1"
type input "Ground"
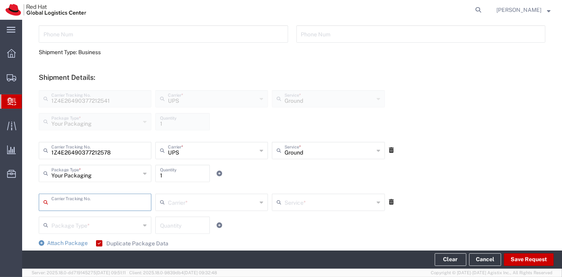
click at [389, 203] on icon at bounding box center [391, 202] width 5 height 6
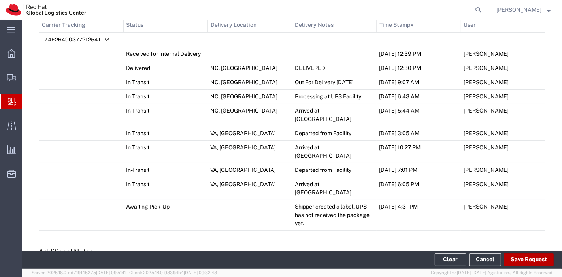
scroll to position [446, 0]
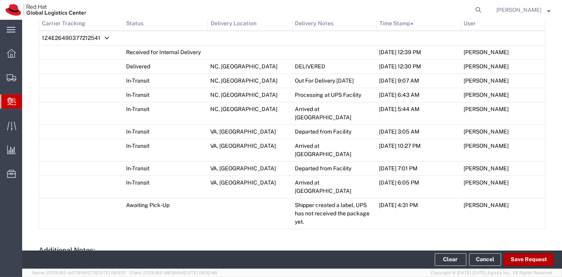
click at [540, 262] on button "Save Request" at bounding box center [529, 259] width 50 height 13
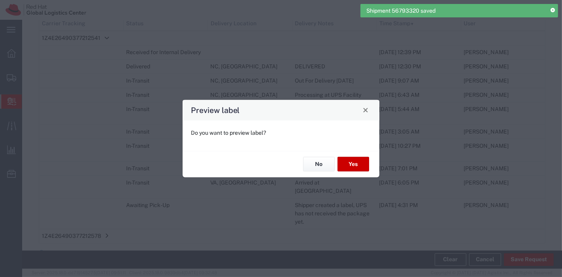
type input "Your Packaging"
type input "Ground"
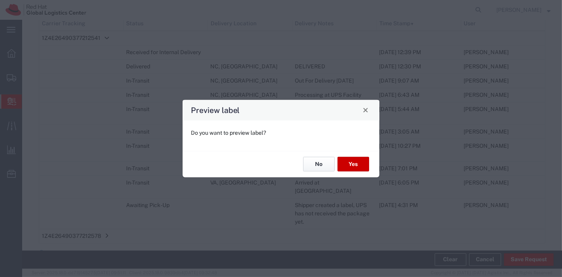
click at [318, 162] on button "No" at bounding box center [319, 164] width 32 height 15
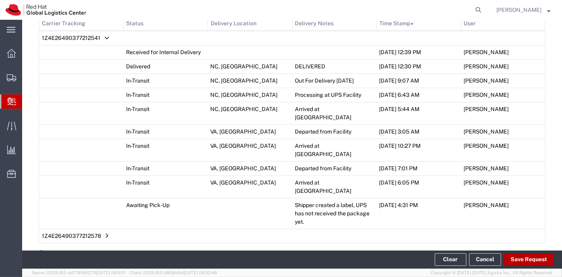
click at [524, 260] on button "Save Request" at bounding box center [529, 259] width 50 height 13
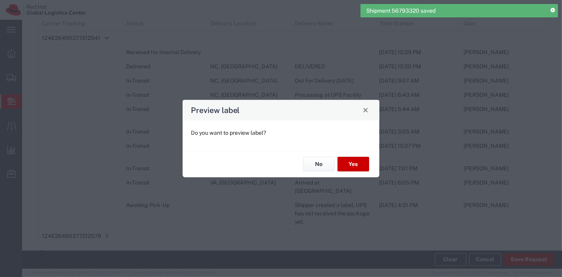
type input "Ground"
type input "Your Packaging"
type input "Ground"
click at [317, 163] on button "No" at bounding box center [319, 164] width 32 height 15
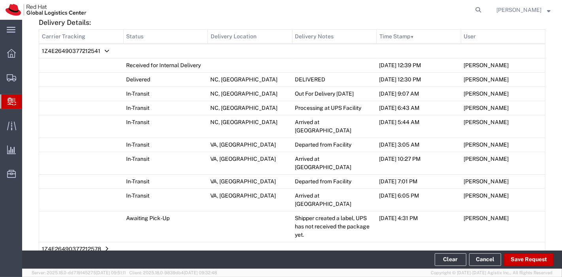
scroll to position [453, 0]
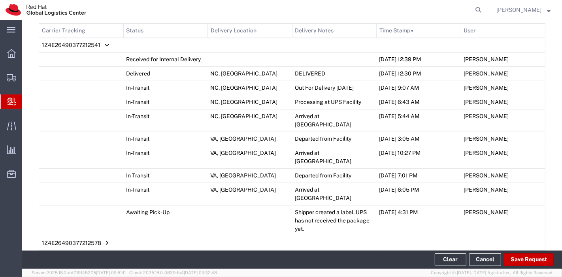
click at [60, 257] on span "Add Transit Event" at bounding box center [69, 260] width 45 height 6
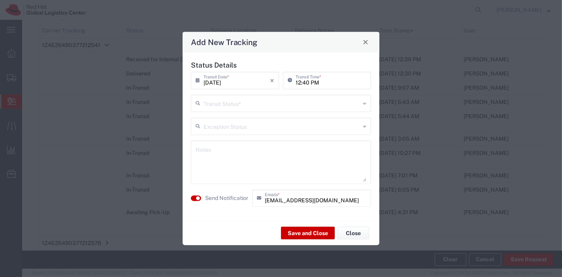
click at [288, 107] on input "text" at bounding box center [281, 103] width 156 height 14
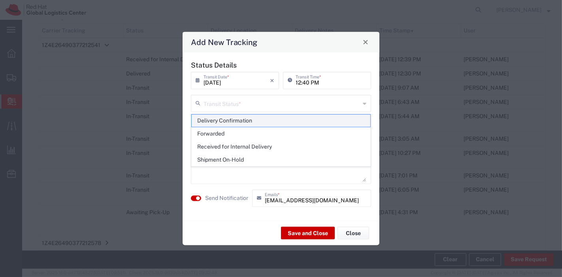
click at [237, 122] on span "Delivery Confirmation" at bounding box center [281, 121] width 179 height 12
type input "Delivery Confirmation"
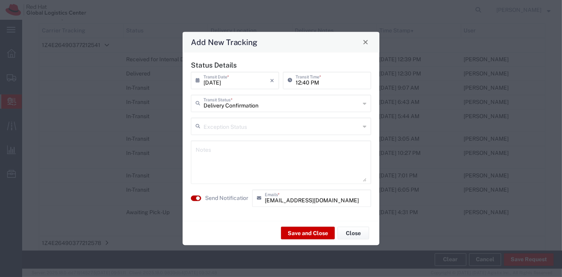
click at [201, 197] on button "button" at bounding box center [196, 198] width 10 height 6
click at [326, 231] on button "Save and Close" at bounding box center [308, 233] width 54 height 13
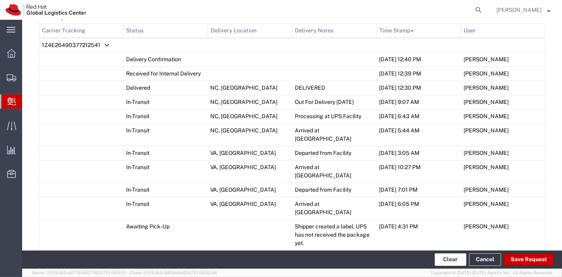
click at [457, 257] on button "Clear" at bounding box center [450, 259] width 32 height 13
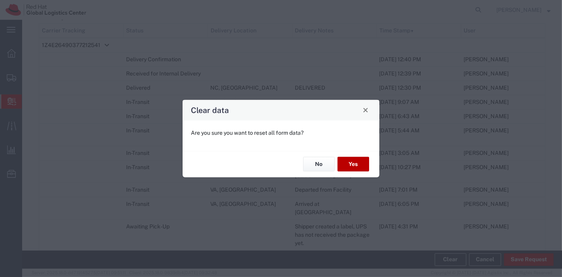
click at [350, 162] on button "Yes" at bounding box center [353, 164] width 32 height 15
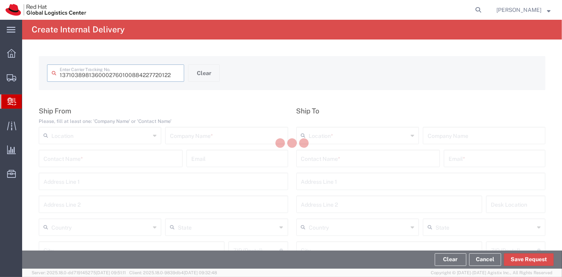
type input "884227720122"
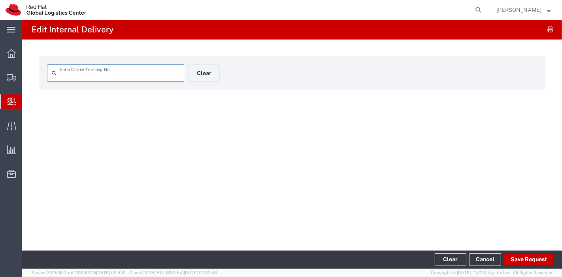
type input "884227720122"
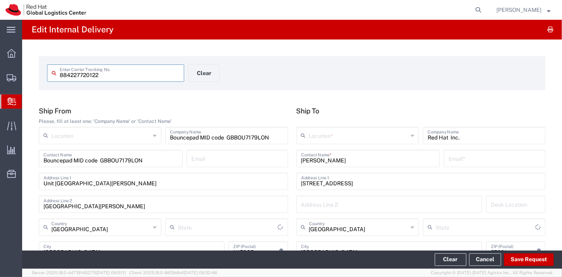
type input "Your Packaging"
type input "[US_STATE]"
type input "International Priority EOD"
click at [350, 138] on input "text" at bounding box center [358, 135] width 99 height 14
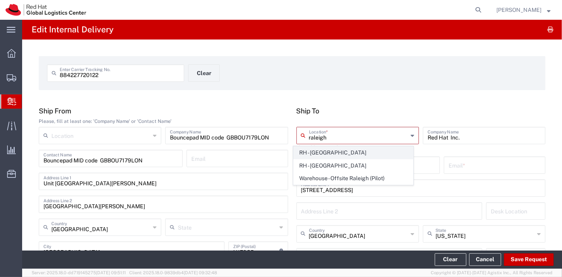
click at [323, 158] on span "RH - [GEOGRAPHIC_DATA]" at bounding box center [352, 153] width 119 height 12
type input "RH - [GEOGRAPHIC_DATA]"
type input "Red Hat, Inc."
type input "RALEIGH"
type input "919-754-4950"
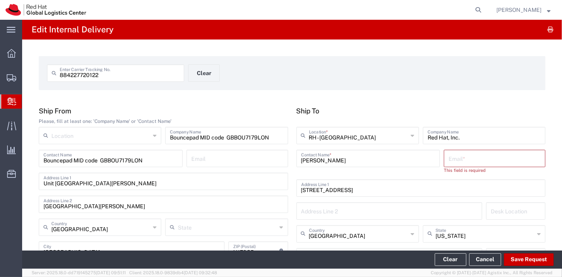
scroll to position [11, 0]
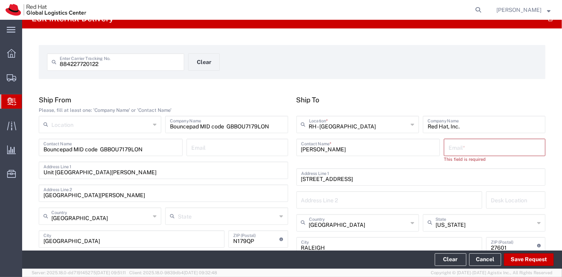
click at [460, 152] on input "text" at bounding box center [494, 147] width 92 height 14
paste input "johunt@redhat.com"
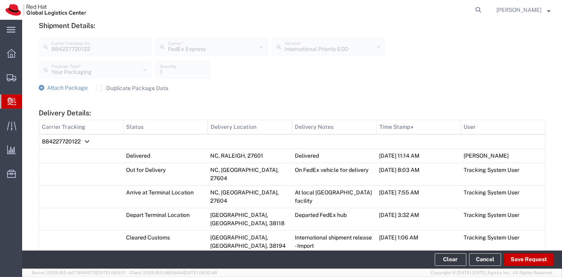
scroll to position [306, 0]
type input "johunt@redhat.com"
click at [54, 86] on span "Attach Package" at bounding box center [67, 87] width 41 height 6
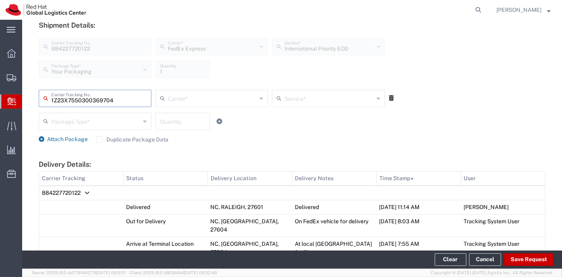
type input "1Z23X7550300369704"
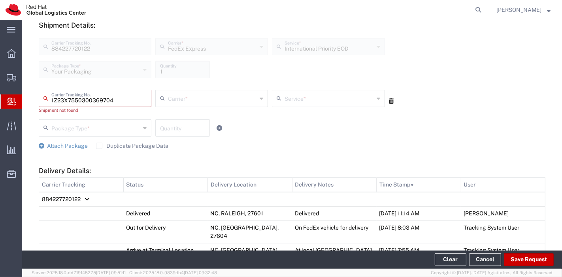
click at [177, 102] on input "text" at bounding box center [212, 98] width 89 height 14
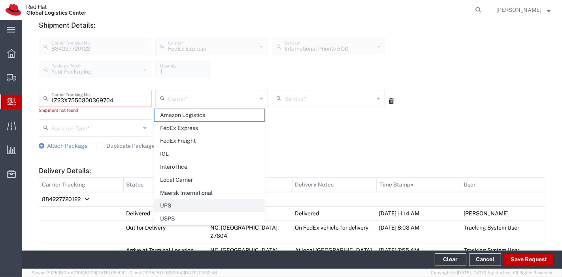
click at [176, 205] on span "UPS" at bounding box center [208, 205] width 109 height 12
type input "UPS"
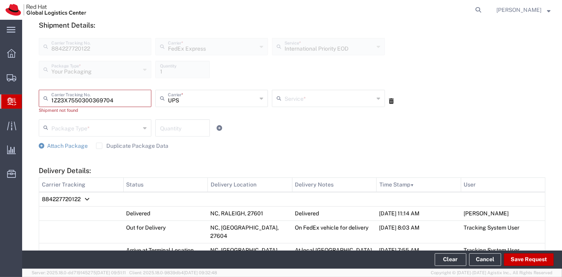
click at [333, 91] on input "text" at bounding box center [328, 98] width 89 height 14
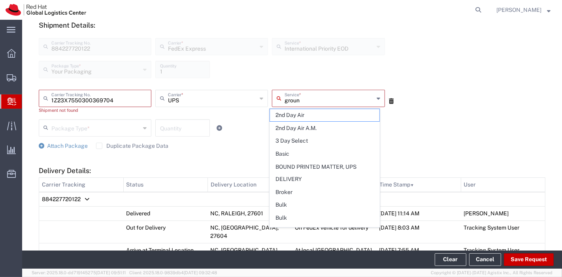
type input "ground"
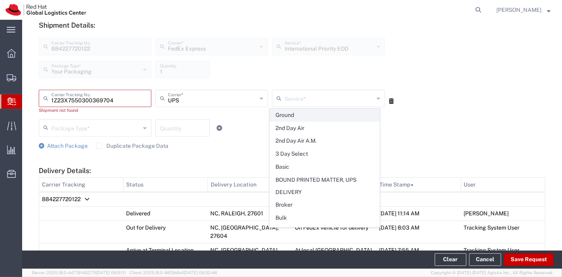
click at [298, 118] on span "Ground" at bounding box center [324, 115] width 109 height 12
type input "Ground"
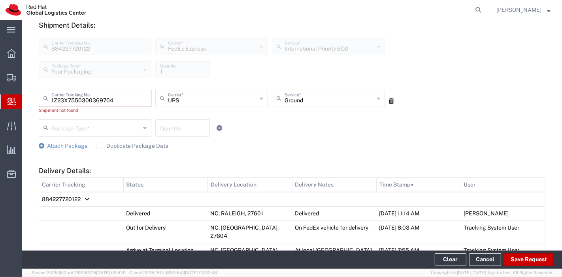
click at [114, 130] on input "text" at bounding box center [95, 127] width 89 height 14
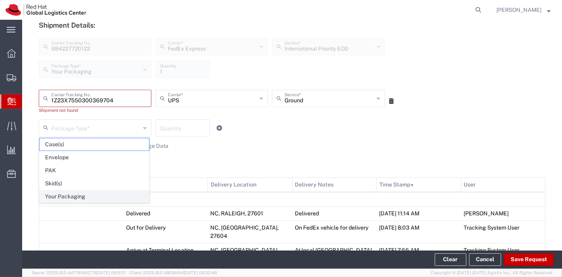
click at [85, 193] on span "Your Packaging" at bounding box center [93, 196] width 109 height 12
type input "Your Packaging"
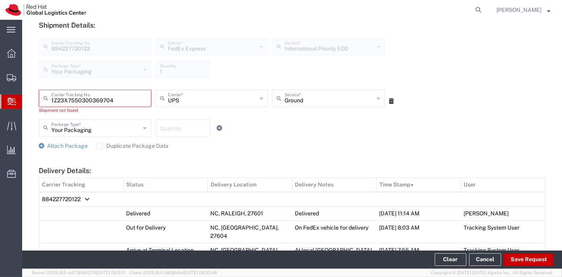
click at [186, 120] on input "number" at bounding box center [182, 127] width 45 height 14
type input "1"
click at [231, 143] on div "Attach Package Duplicate Package Data" at bounding box center [292, 146] width 506 height 8
click at [523, 256] on button "Save Request" at bounding box center [529, 259] width 50 height 13
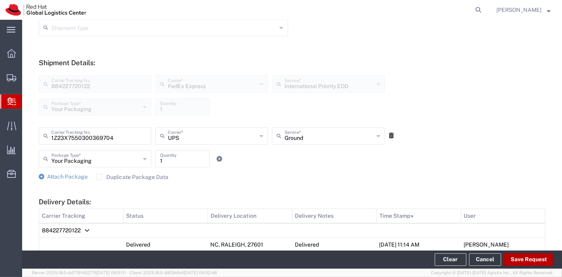
scroll to position [265, 0]
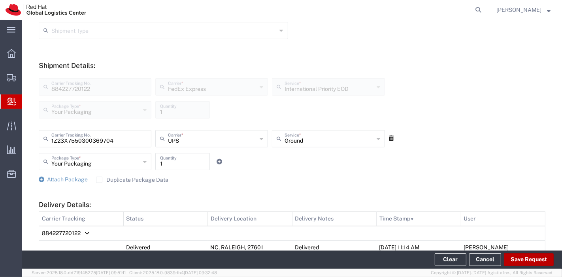
click at [525, 256] on button "Save Request" at bounding box center [529, 259] width 50 height 13
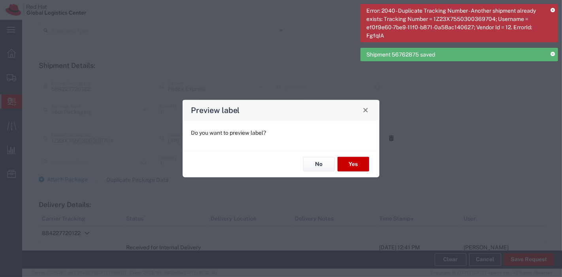
type input "International Priority EOD"
type input "Ground"
type input "Your Packaging"
click at [323, 164] on button "No" at bounding box center [319, 164] width 32 height 15
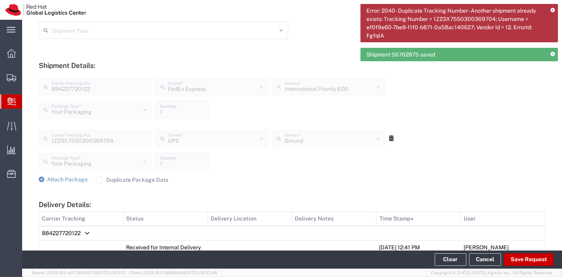
click at [552, 11] on icon at bounding box center [552, 10] width 4 height 4
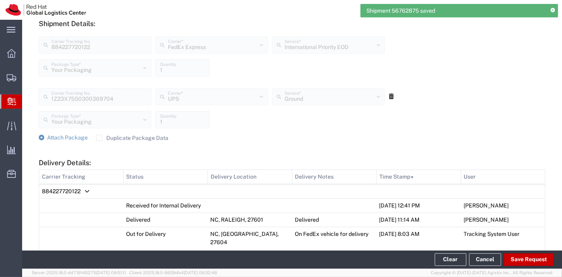
scroll to position [611, 0]
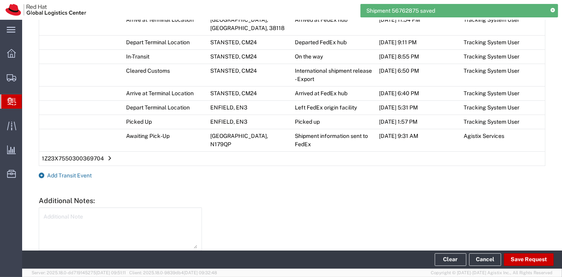
click at [56, 172] on span "Add Transit Event" at bounding box center [69, 175] width 45 height 6
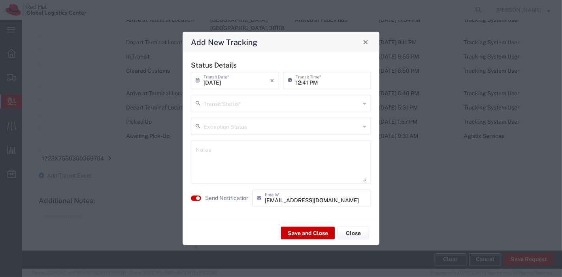
click at [243, 98] on input "text" at bounding box center [281, 103] width 156 height 14
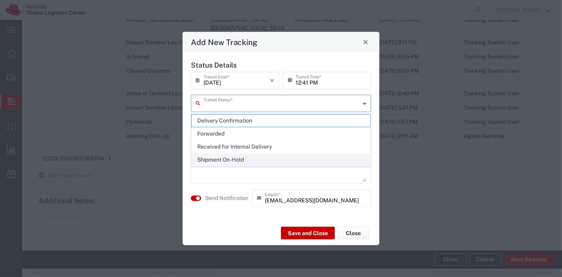
click at [223, 156] on span "Shipment On-Hold" at bounding box center [281, 160] width 179 height 12
type input "Shipment On-Hold"
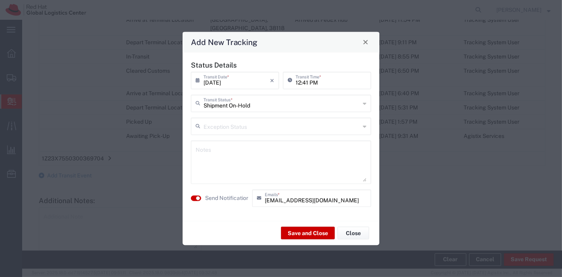
click at [224, 154] on textarea at bounding box center [281, 162] width 171 height 39
type textarea "1 of 2 too large for locker. both will be together on hold"
click at [291, 235] on button "Save and Close" at bounding box center [308, 233] width 54 height 13
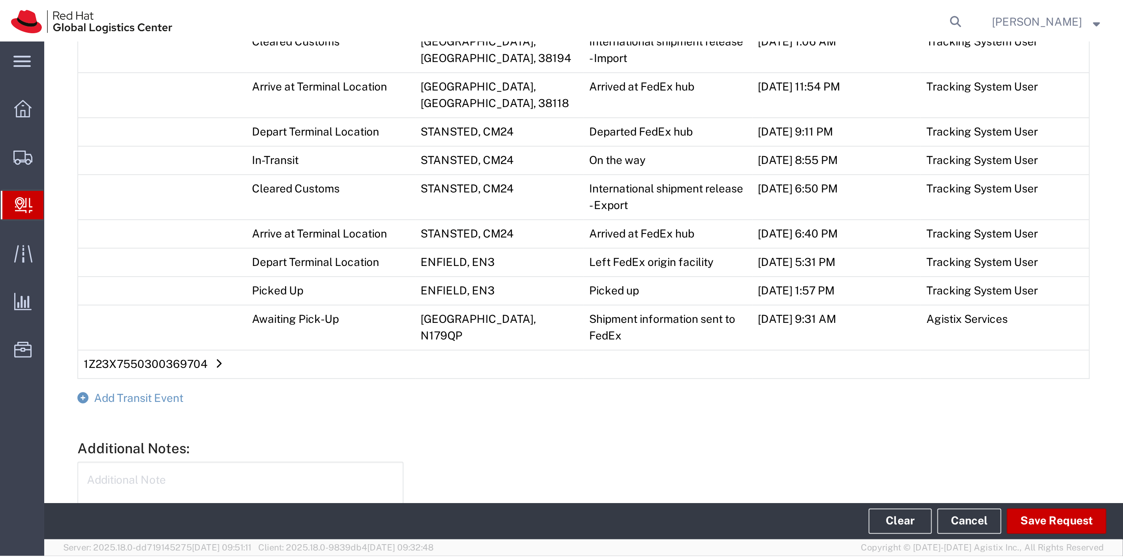
scroll to position [634, 0]
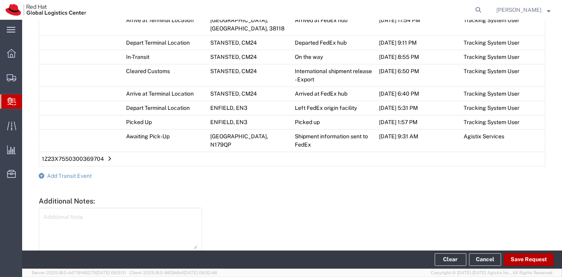
click at [531, 261] on button "Save Request" at bounding box center [529, 259] width 50 height 13
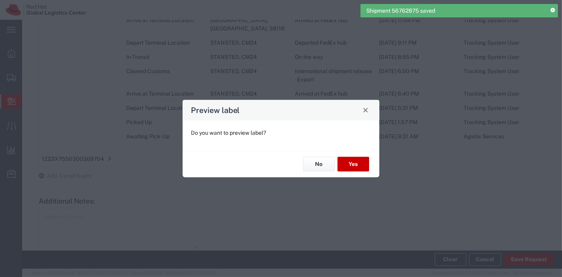
type input "Your Packaging"
type input "Ground"
type input "International Priority EOD"
type input "Your Packaging"
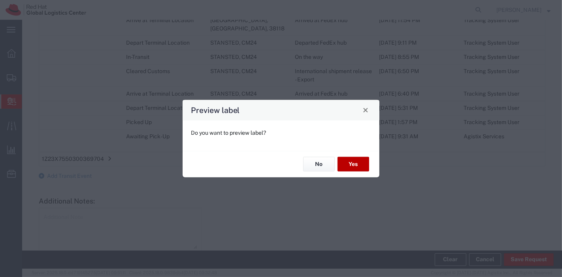
click at [354, 165] on button "Yes" at bounding box center [353, 164] width 32 height 15
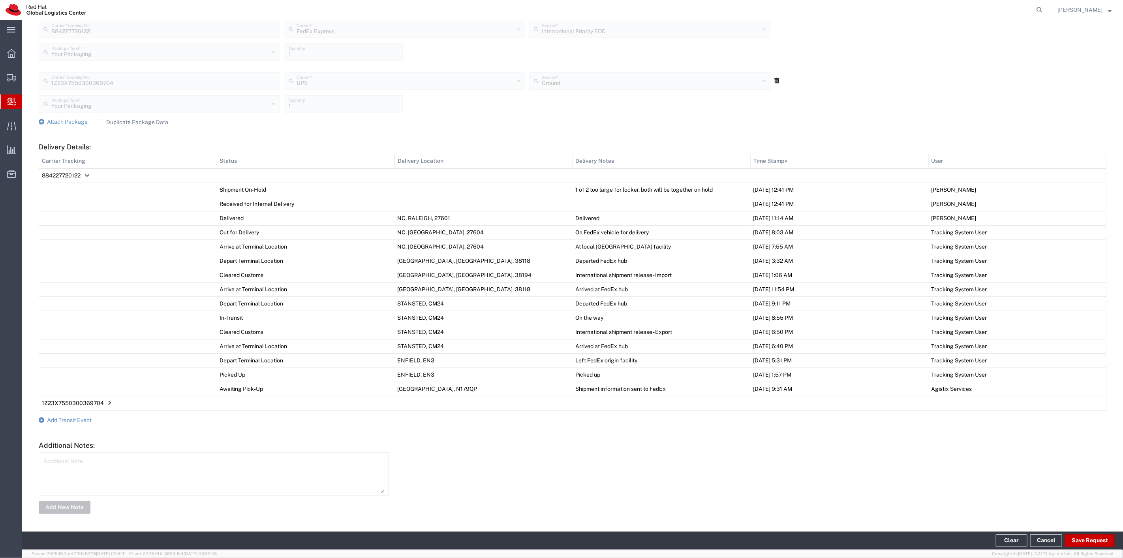
scroll to position [323, 0]
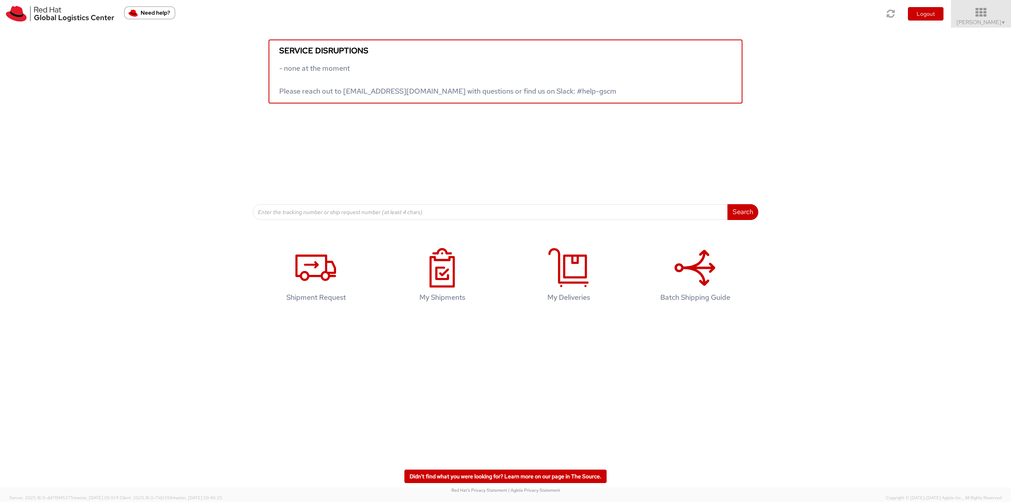
click at [974, 13] on icon at bounding box center [981, 12] width 69 height 11
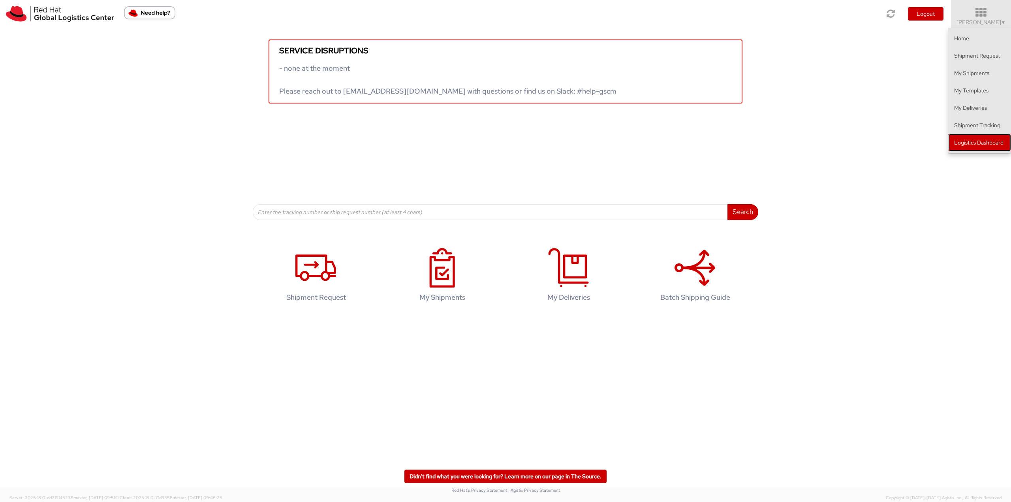
click at [972, 144] on link "Logistics Dashboard" at bounding box center [979, 142] width 63 height 17
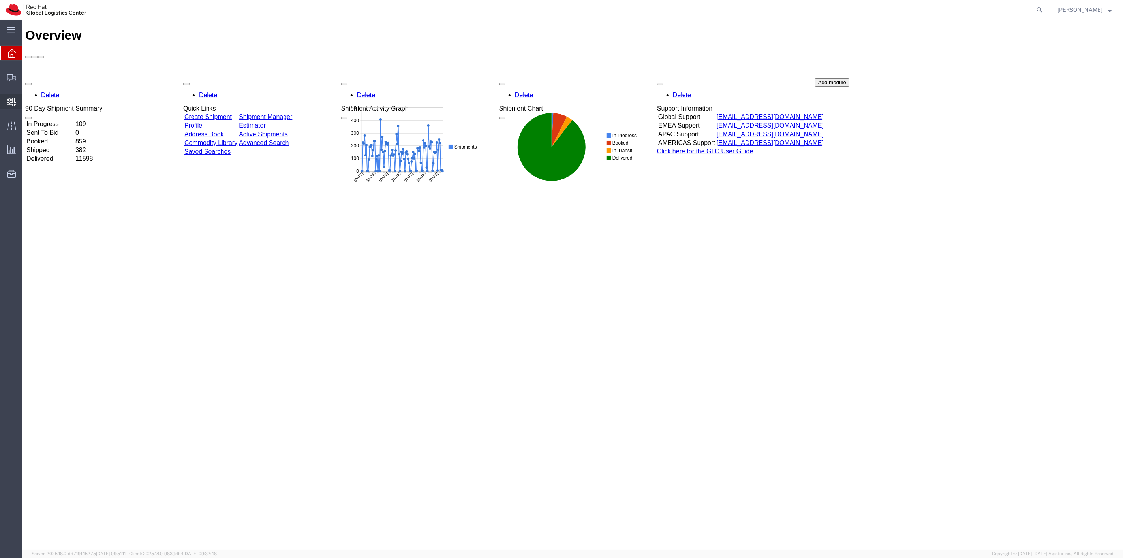
click at [0, 0] on span "Create Delivery" at bounding box center [0, 0] width 0 height 0
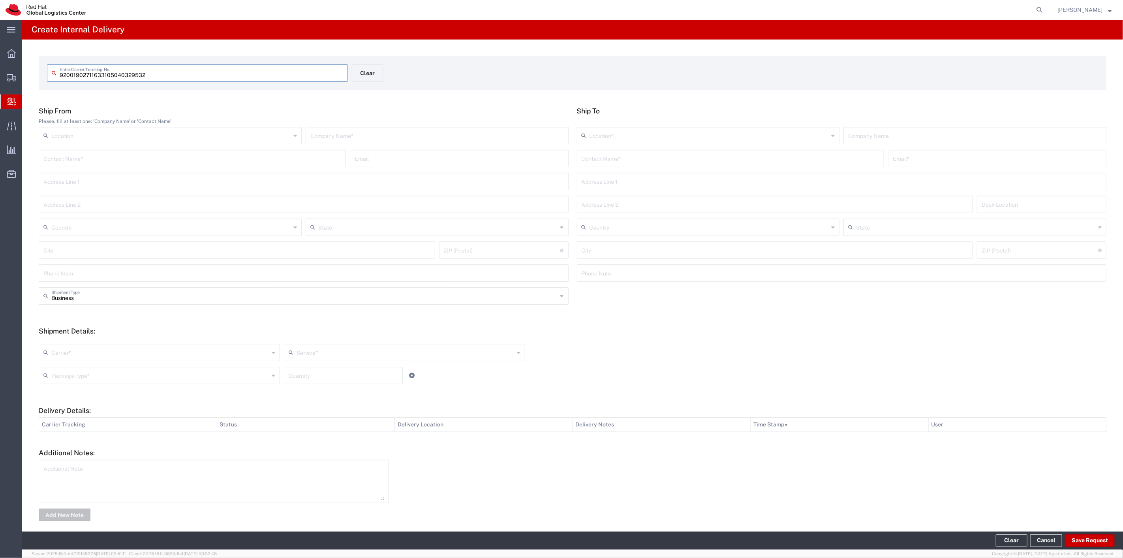
type input "92001902711633105040329532"
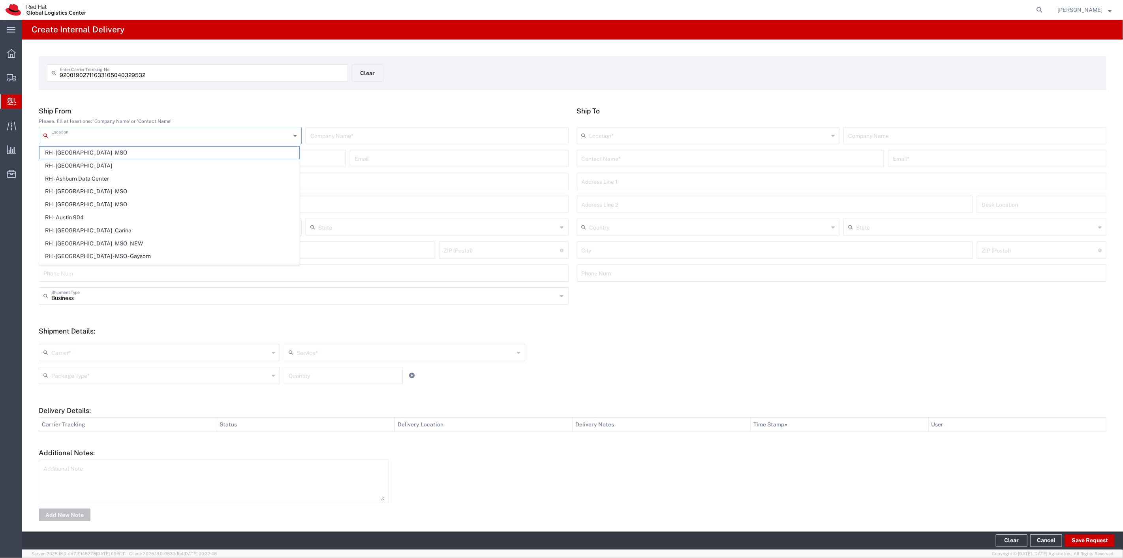
click at [357, 138] on input "text" at bounding box center [437, 135] width 254 height 14
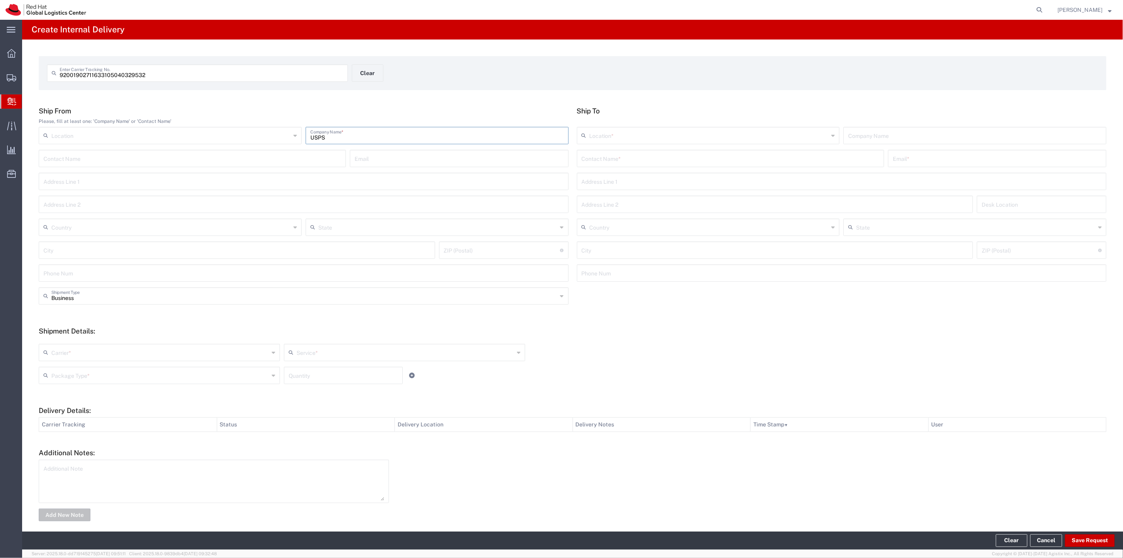
type input "USPS"
click at [66, 231] on input "text" at bounding box center [170, 227] width 239 height 14
click at [70, 272] on span "[GEOGRAPHIC_DATA]" at bounding box center [169, 270] width 260 height 12
type input "[GEOGRAPHIC_DATA]"
click at [623, 157] on input "text" at bounding box center [731, 158] width 298 height 14
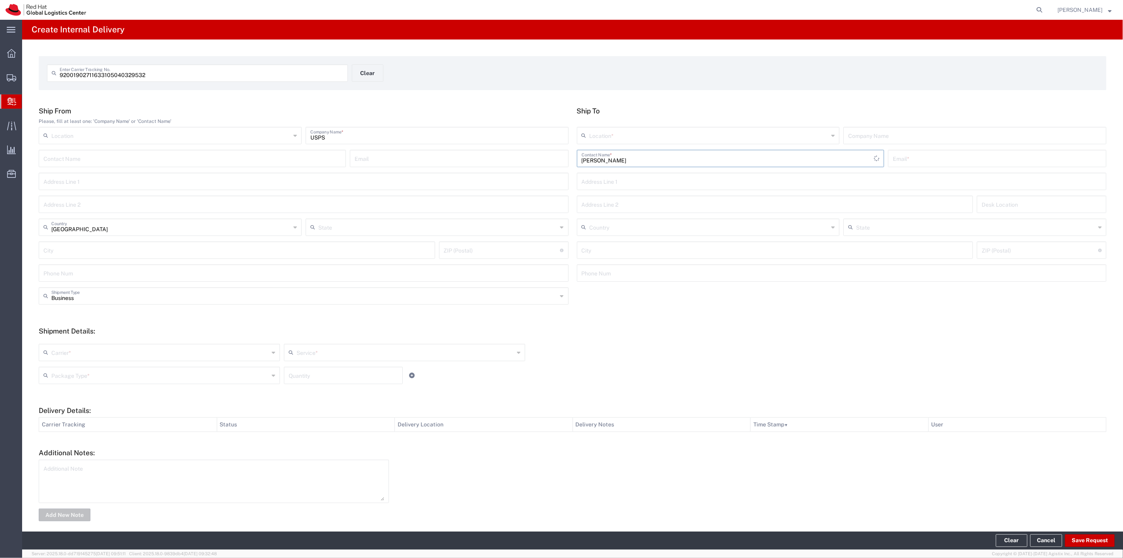
drag, startPoint x: 620, startPoint y: 161, endPoint x: 508, endPoint y: 148, distance: 112.9
click at [508, 148] on div "Ship From Please, fill at least one: 'Company Name' or 'Contact Name' Location …" at bounding box center [573, 197] width 1076 height 181
type input "[PERSON_NAME]"
click at [644, 184] on p "[STREET_ADDRESS]" at bounding box center [730, 187] width 297 height 10
type input "RH - [GEOGRAPHIC_DATA]"
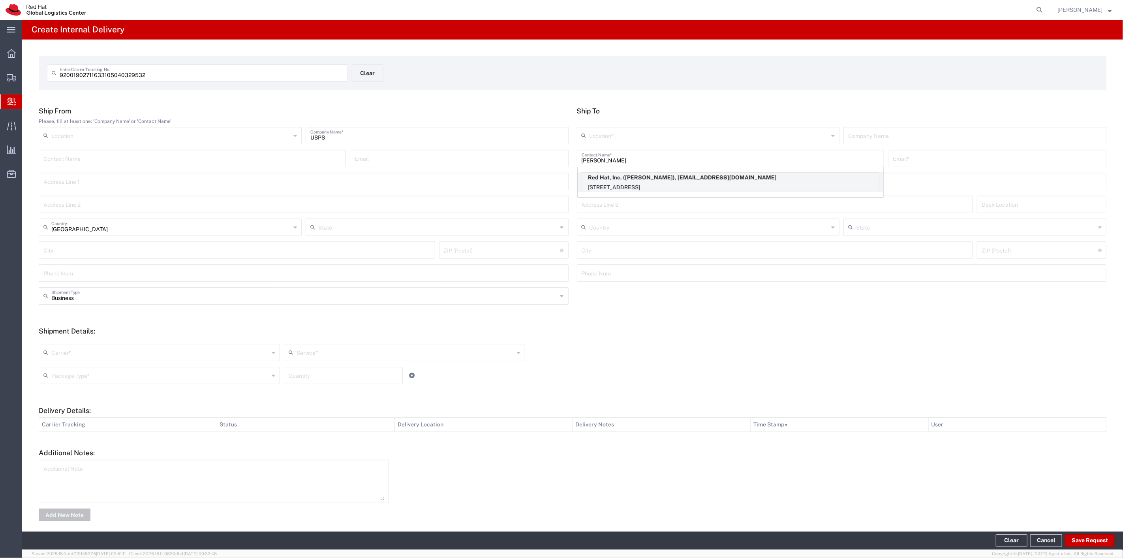
type input "Red Hat, Inc."
type input "[PERSON_NAME]"
type input "[EMAIL_ADDRESS][DOMAIN_NAME]"
type input "[STREET_ADDRESS]"
type input "FLEX"
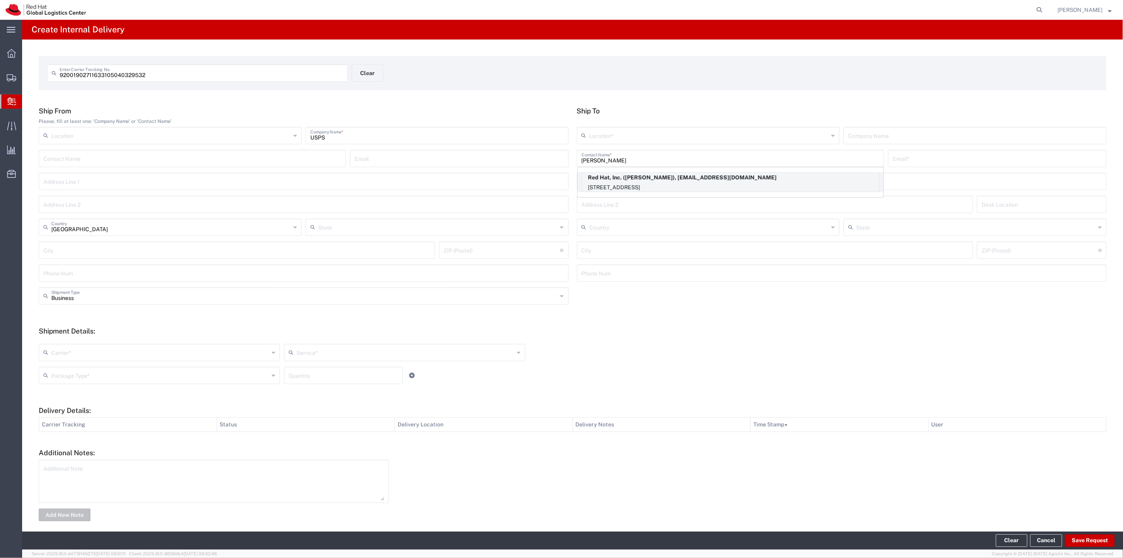
type input "[GEOGRAPHIC_DATA]"
type input "RALEIGH"
type input "27601"
type input "19197165383"
type input "[US_STATE]"
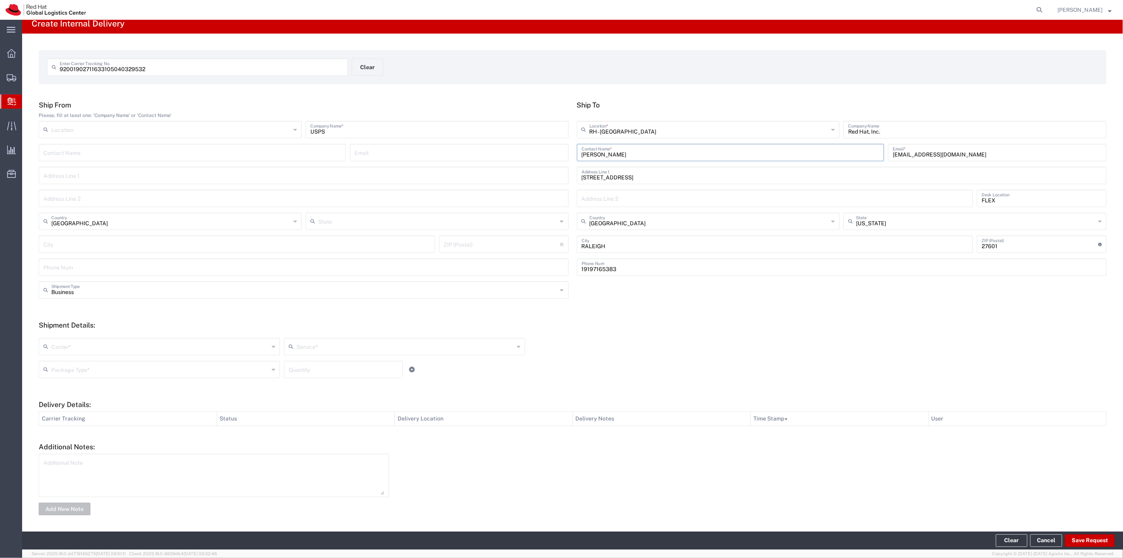
scroll to position [8, 0]
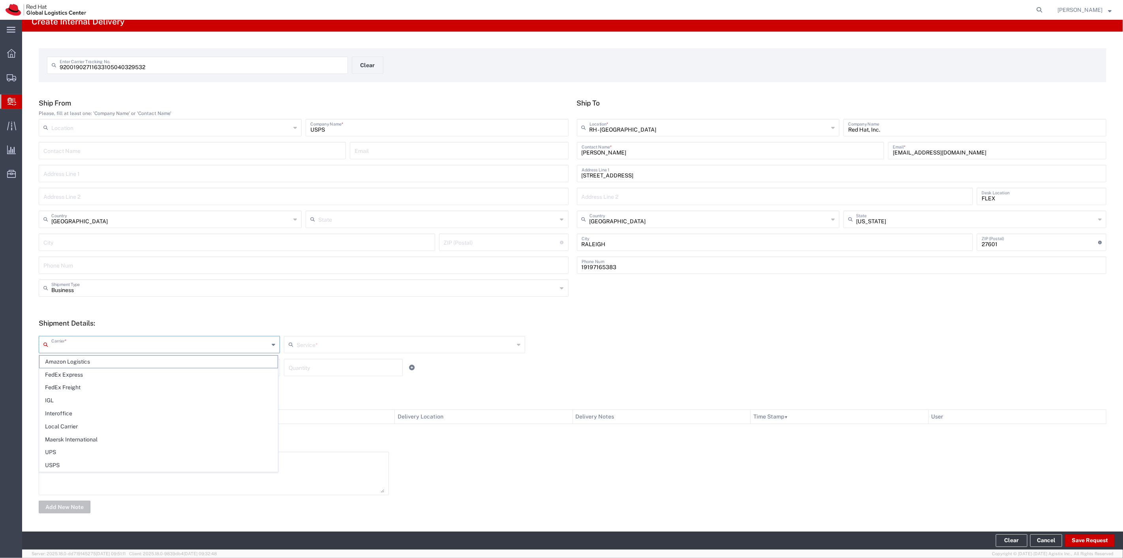
click at [168, 344] on input "text" at bounding box center [160, 344] width 218 height 14
click at [132, 364] on span "USPS" at bounding box center [158, 361] width 238 height 12
type input "USPS"
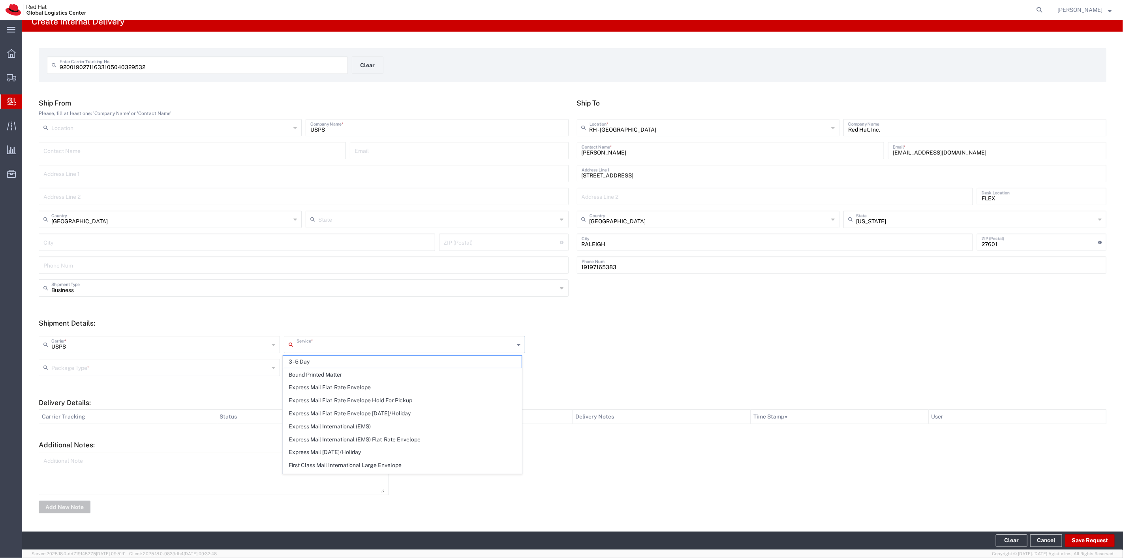
click at [327, 347] on input "text" at bounding box center [406, 344] width 218 height 14
click at [325, 423] on span "Ground" at bounding box center [402, 424] width 238 height 12
type input "Ground"
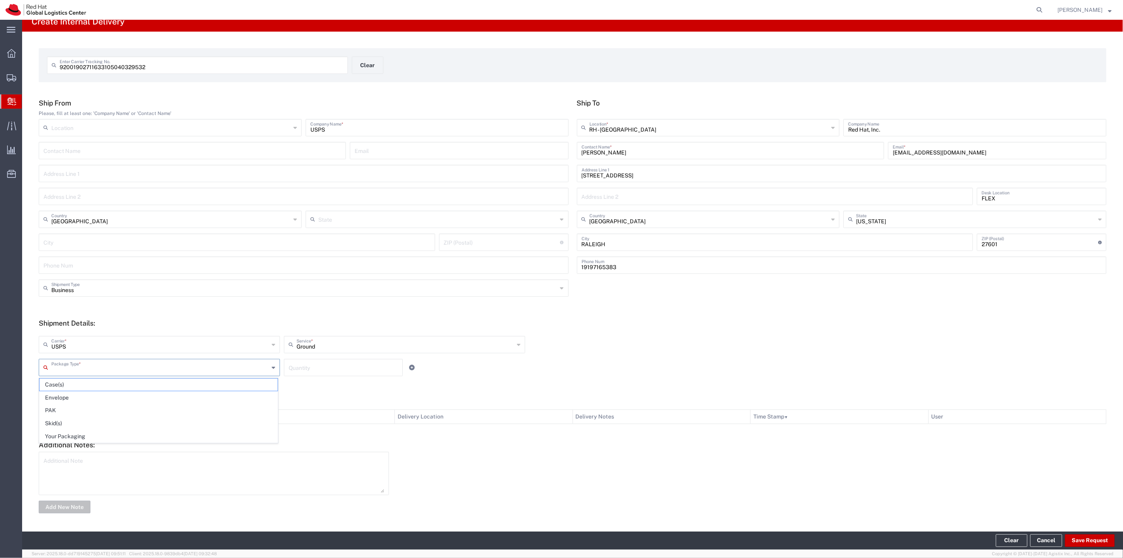
click at [188, 372] on input "text" at bounding box center [160, 367] width 218 height 14
click at [106, 437] on span "Your Packaging" at bounding box center [158, 436] width 238 height 12
type input "Your Packaging"
click at [315, 370] on input "number" at bounding box center [343, 367] width 109 height 14
type input "1"
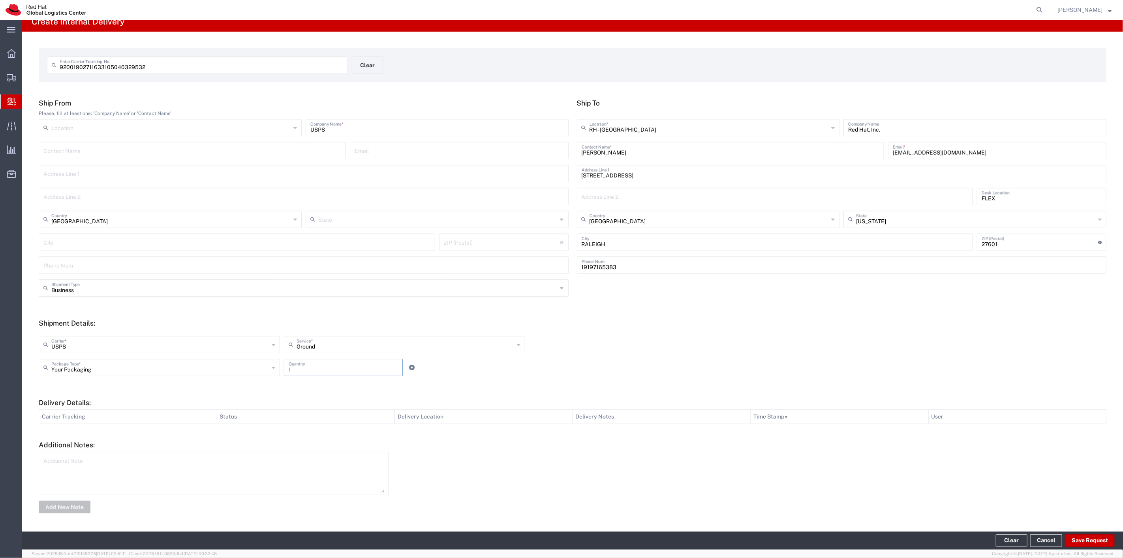
click at [520, 386] on form "Ship From Please, fill at least one: 'Company Name' or 'Contact Name' Location …" at bounding box center [573, 307] width 1068 height 416
click at [1079, 537] on button "Save Request" at bounding box center [1090, 540] width 50 height 13
type input "[GEOGRAPHIC_DATA]"
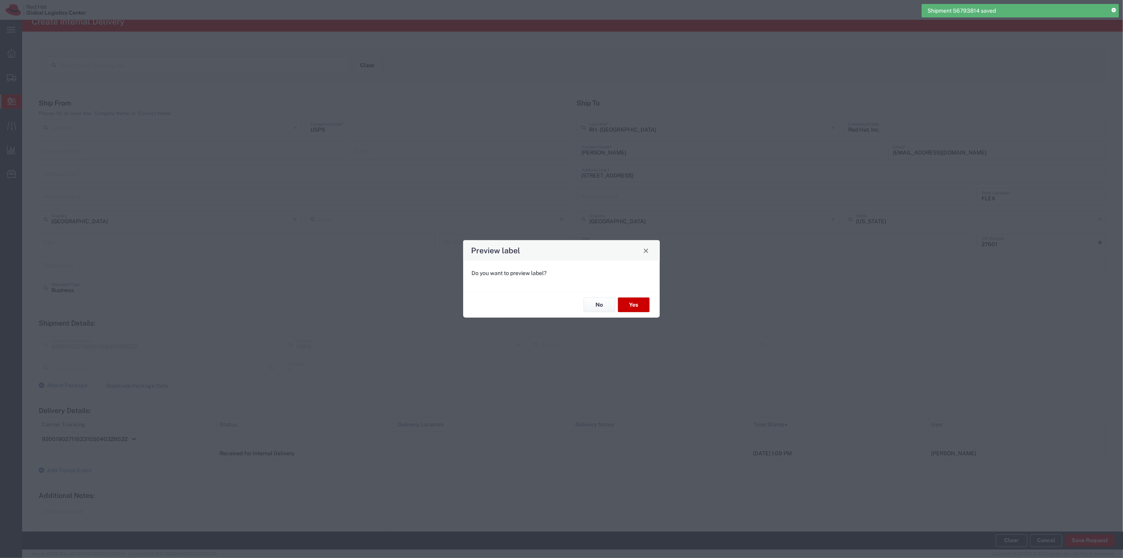
type input "Your Packaging"
type input "Ground"
click at [634, 305] on button "Yes" at bounding box center [634, 304] width 32 height 15
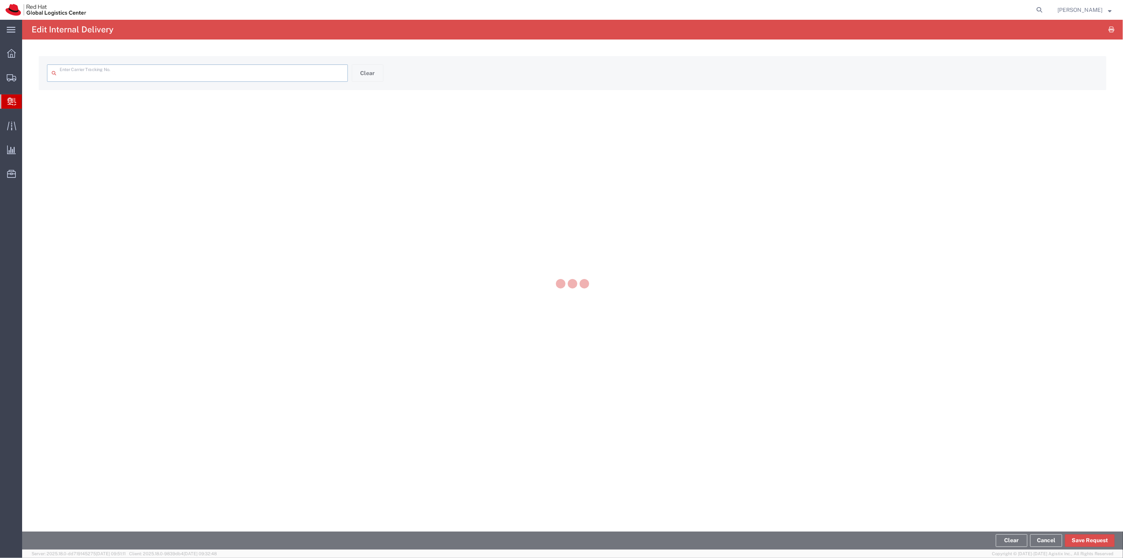
type input "92001902711633105040329532"
